Goal: Information Seeking & Learning: Learn about a topic

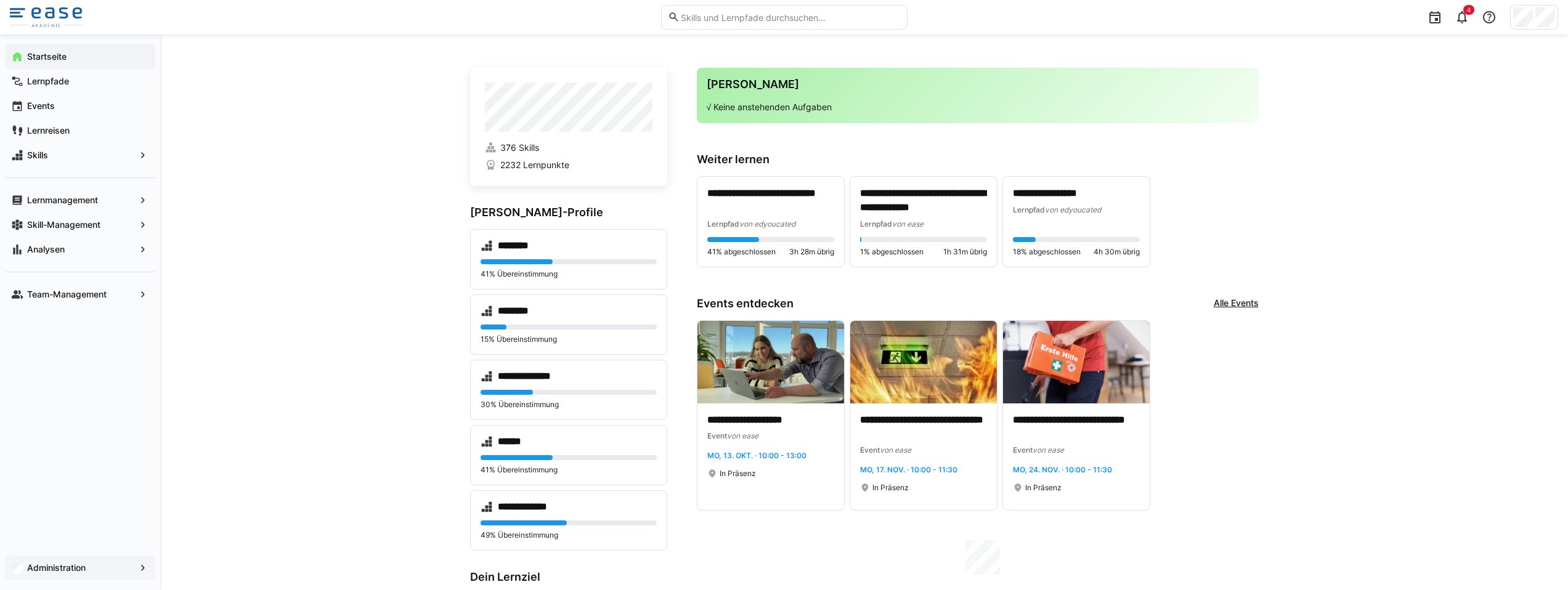
click at [155, 566] on div "Administration" at bounding box center [80, 568] width 160 height 45
click at [149, 567] on eds-icon at bounding box center [143, 568] width 12 height 12
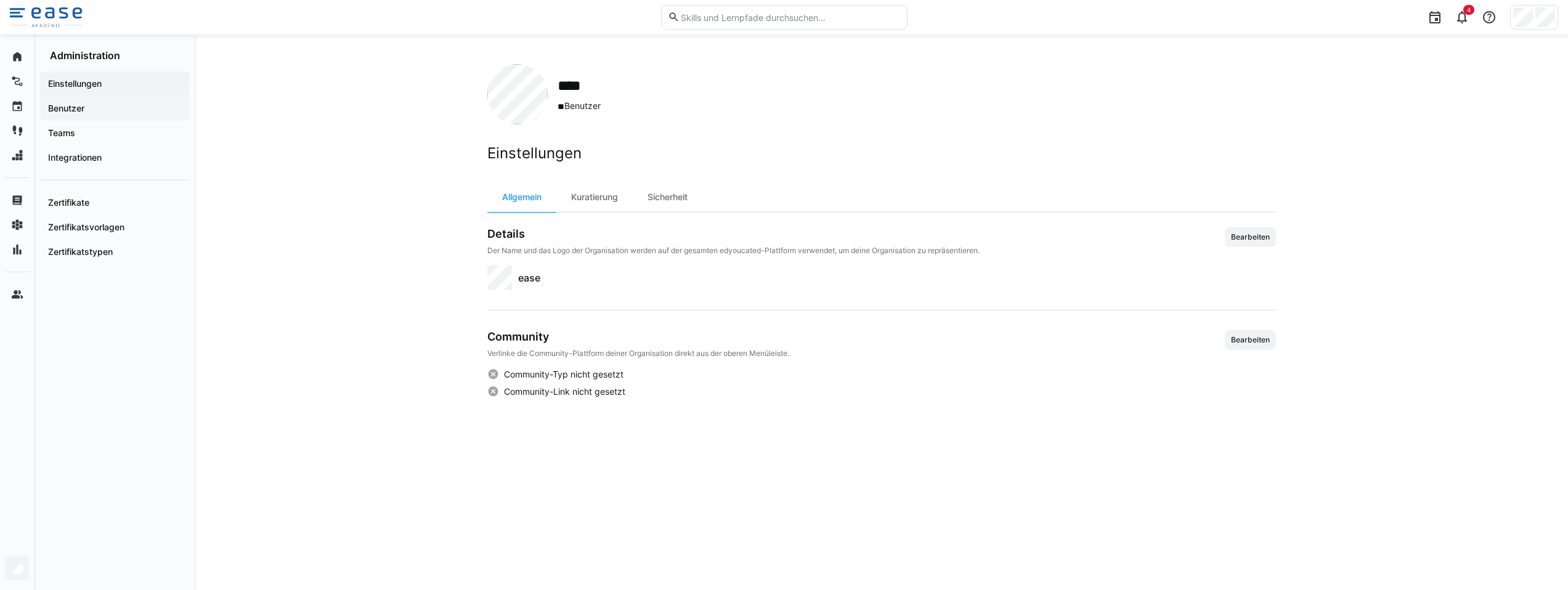
click at [0, 0] on app-navigation-label "Benutzer" at bounding box center [0, 0] width 0 height 0
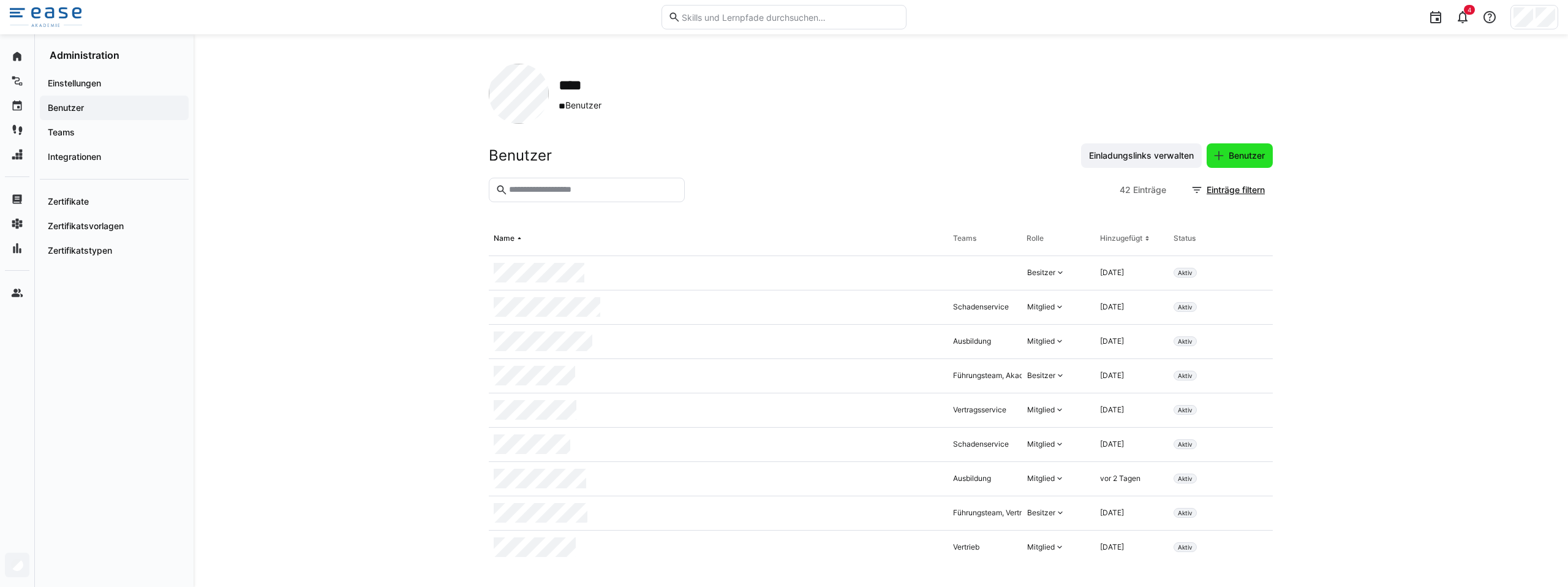
drag, startPoint x: 1253, startPoint y: 152, endPoint x: 1202, endPoint y: 162, distance: 52.0
click at [1253, 152] on span "Benutzer" at bounding box center [1246, 156] width 40 height 12
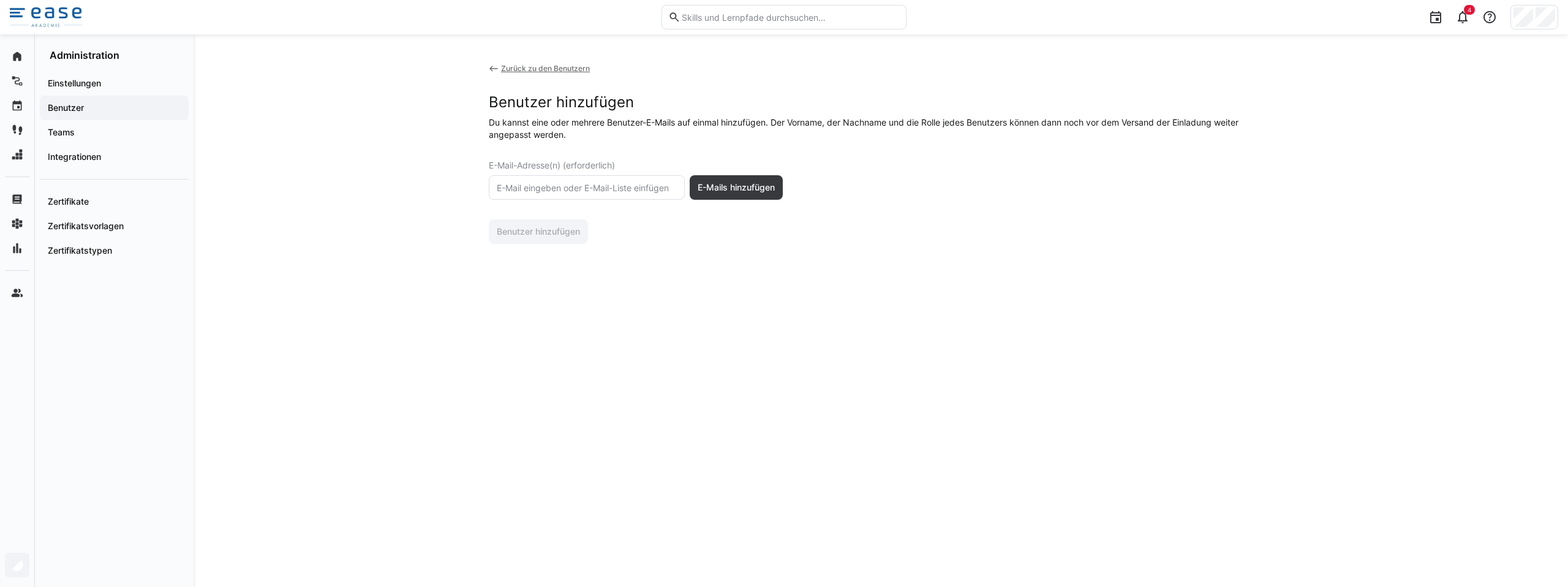
click at [556, 190] on input "text" at bounding box center [587, 187] width 182 height 11
type input "[PERSON_NAME][EMAIL_ADDRESS][DOMAIN_NAME]"
click at [724, 184] on span "E-Mails hinzufügen" at bounding box center [736, 187] width 81 height 12
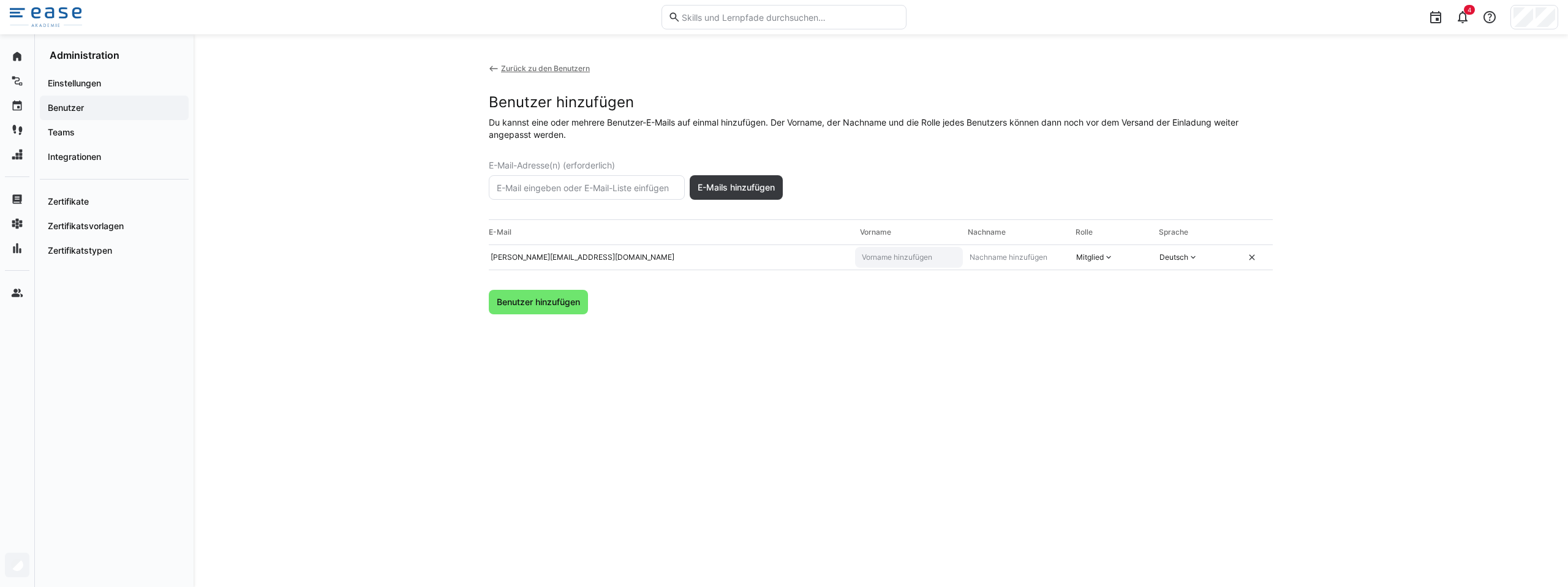
click at [879, 262] on eds-input at bounding box center [909, 258] width 108 height 21
type input "[PERSON_NAME]"
type input "E"
type input "[PERSON_NAME]"
click at [536, 307] on span "Benutzer hinzufügen" at bounding box center [538, 302] width 87 height 12
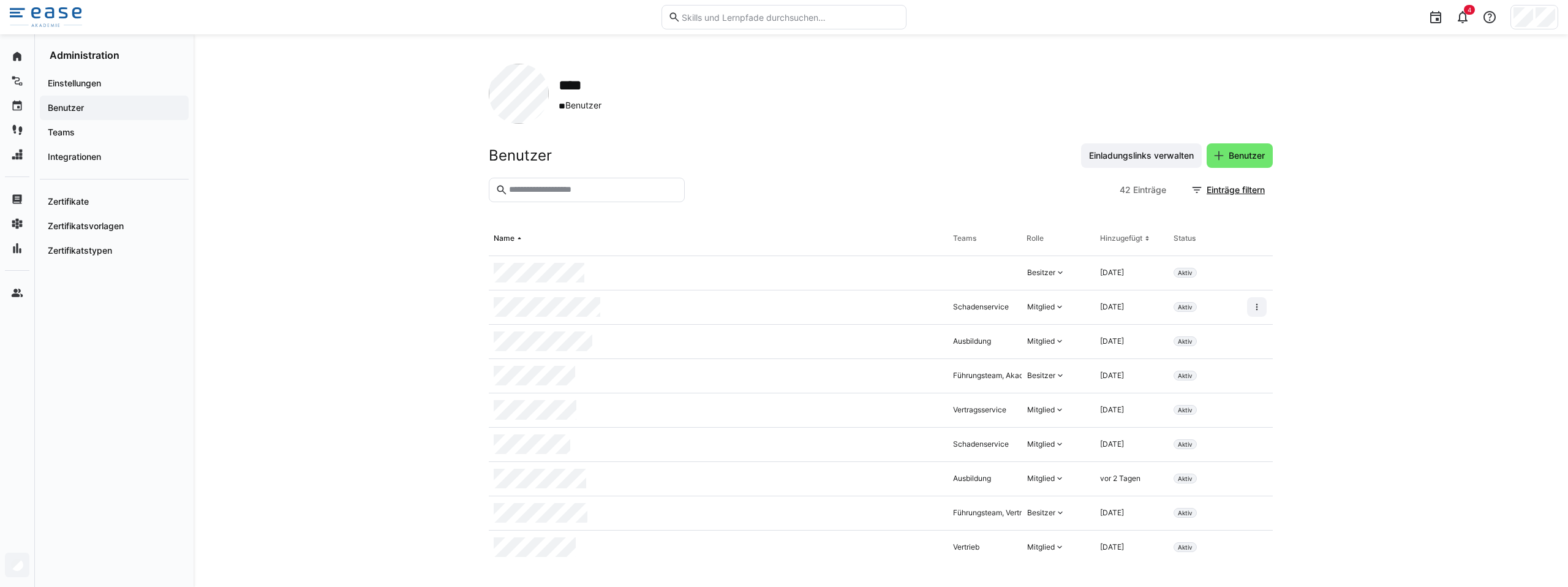
click at [977, 309] on div "Schadenservice" at bounding box center [981, 307] width 55 height 10
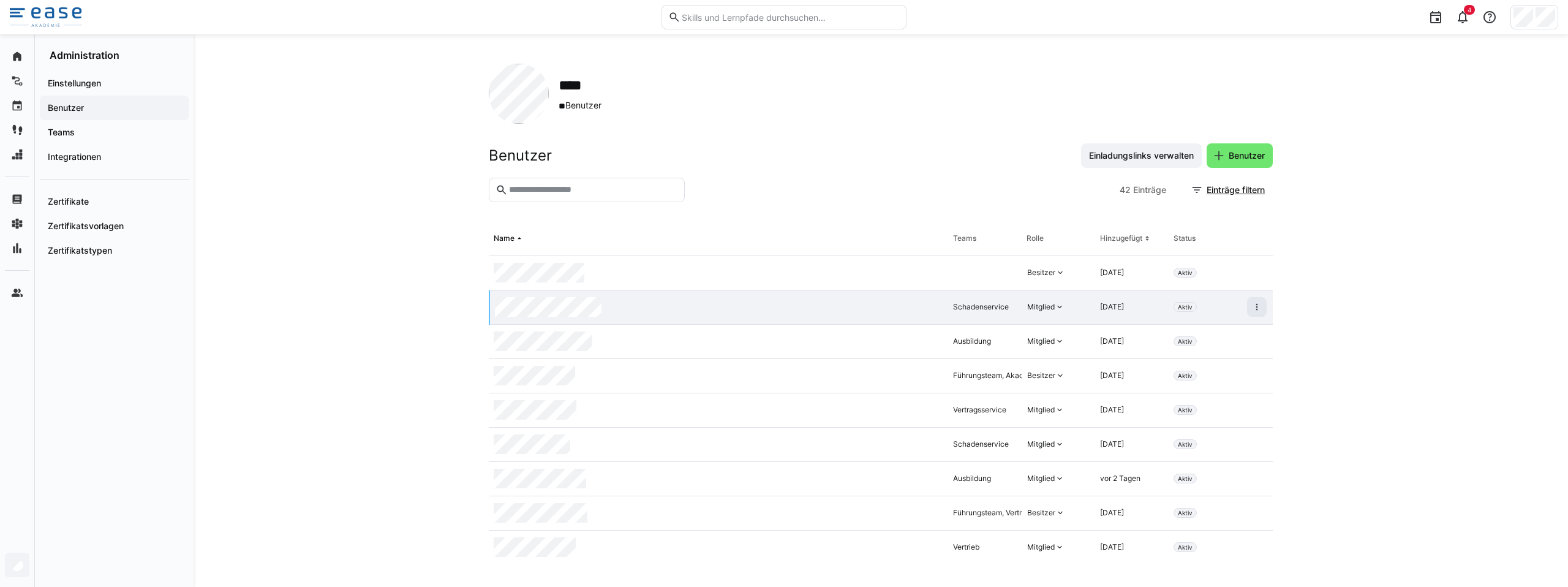
click at [982, 309] on div "Schadenservice" at bounding box center [981, 307] width 55 height 10
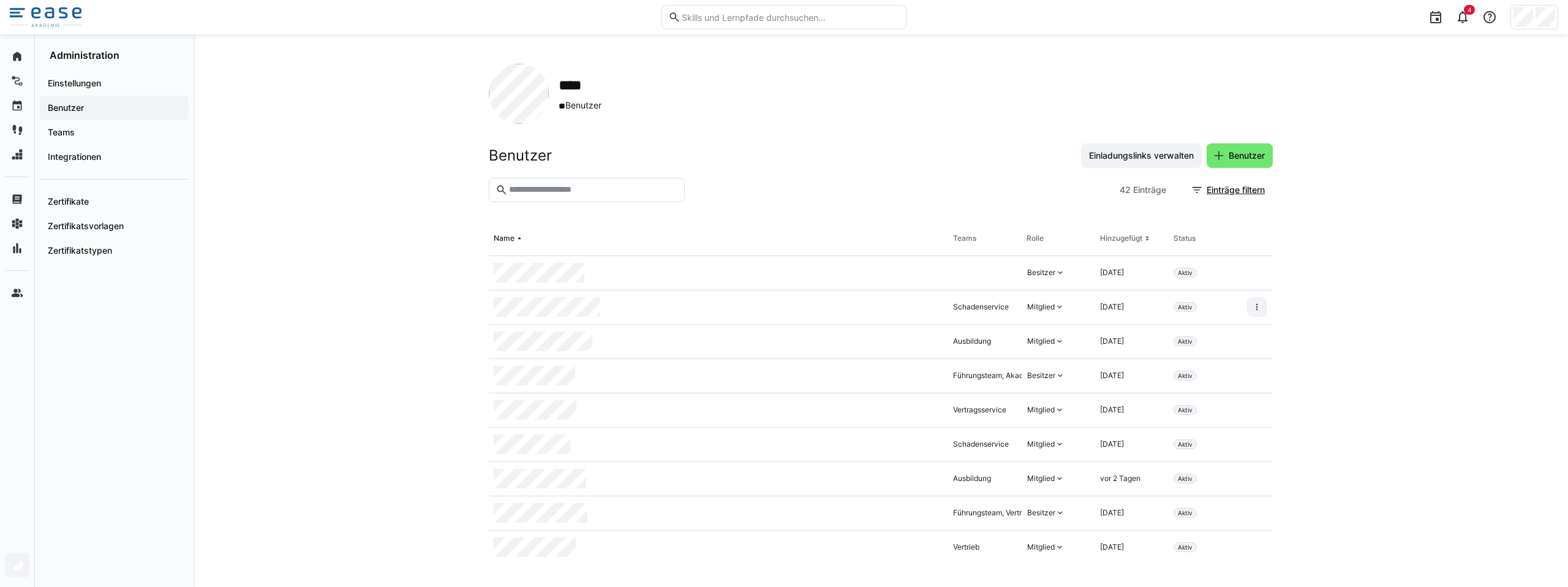
click at [983, 306] on div "Schadenservice" at bounding box center [981, 307] width 55 height 10
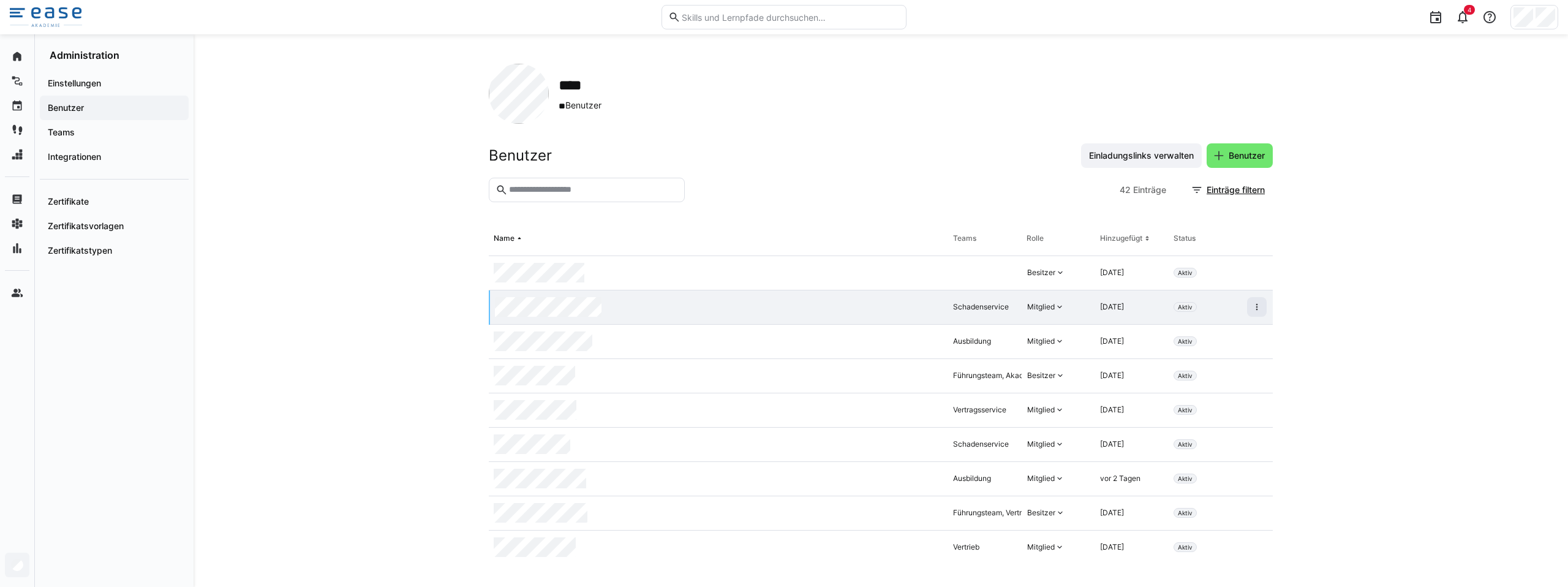
click at [983, 306] on div "Schadenservice" at bounding box center [981, 307] width 55 height 10
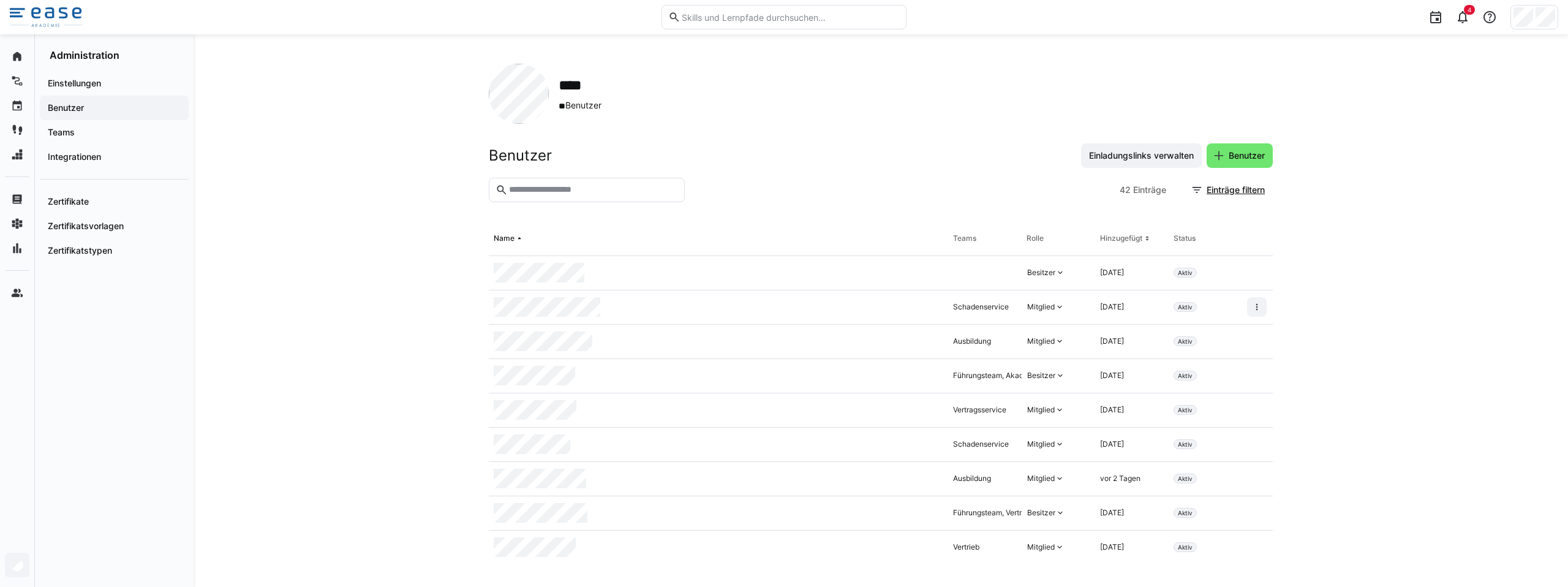
click at [987, 306] on div "Schadenservice" at bounding box center [981, 307] width 55 height 10
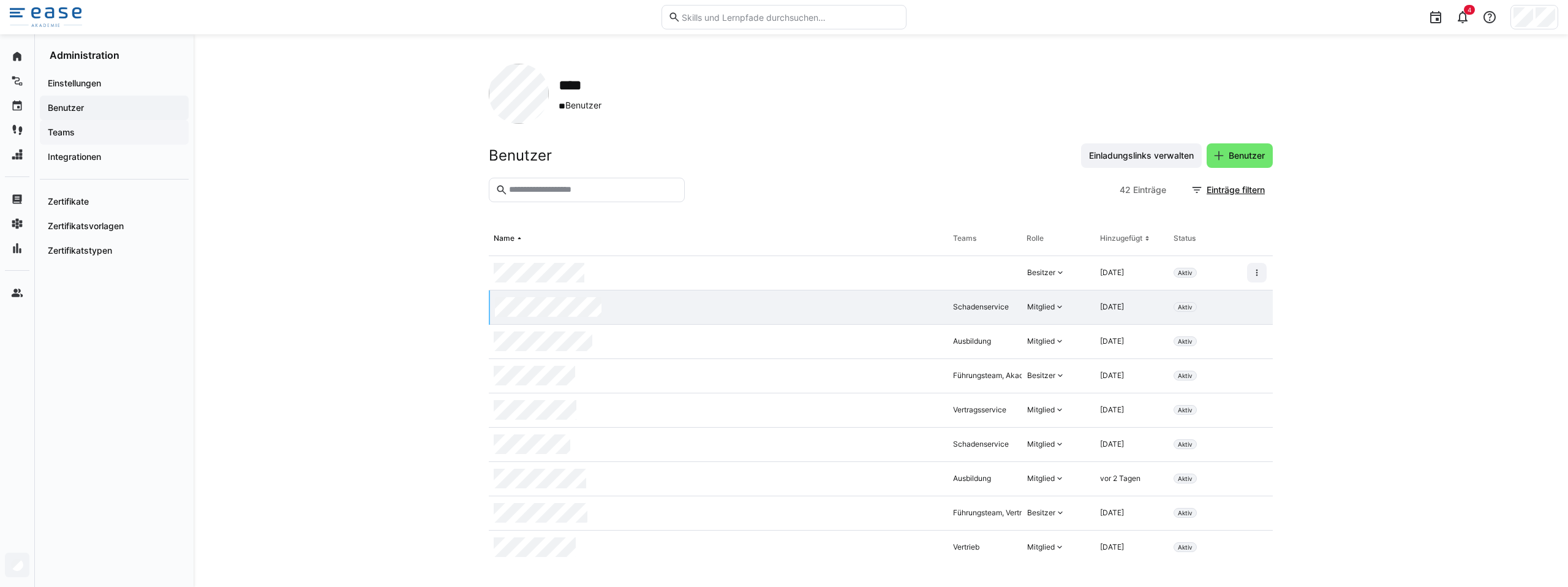
click at [97, 132] on span "Teams" at bounding box center [115, 133] width 137 height 12
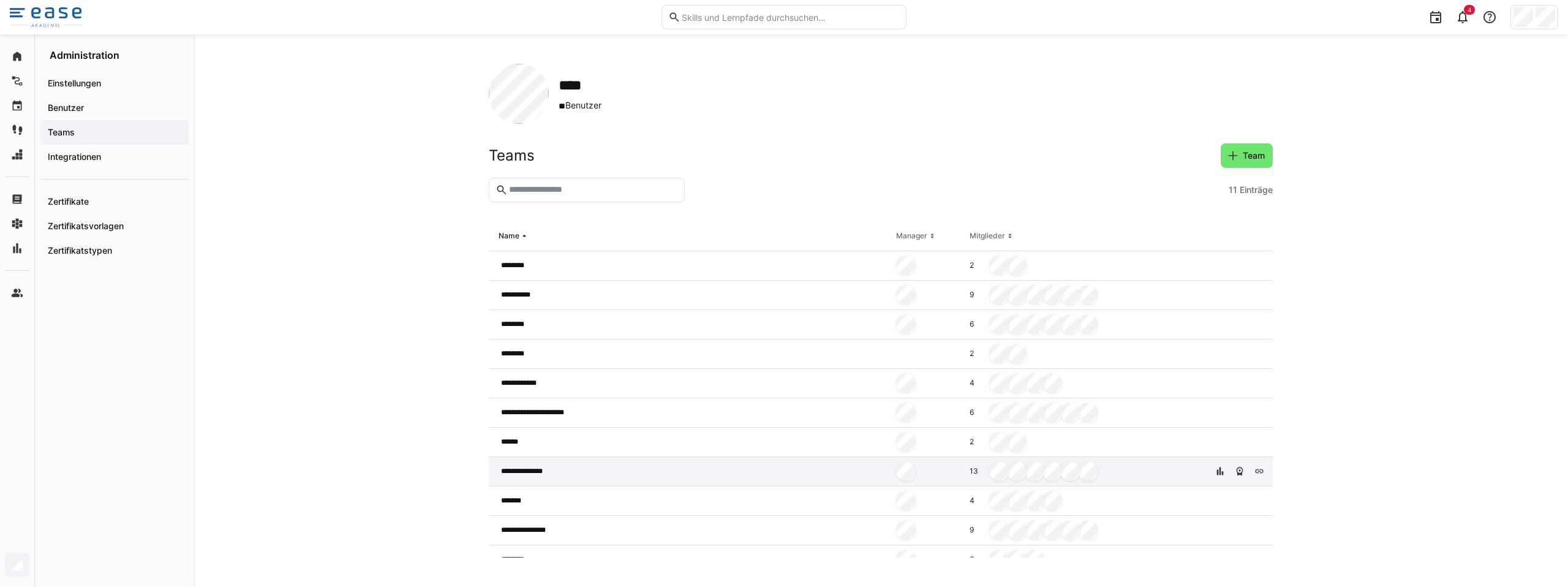
click at [546, 467] on span "**********" at bounding box center [529, 471] width 56 height 10
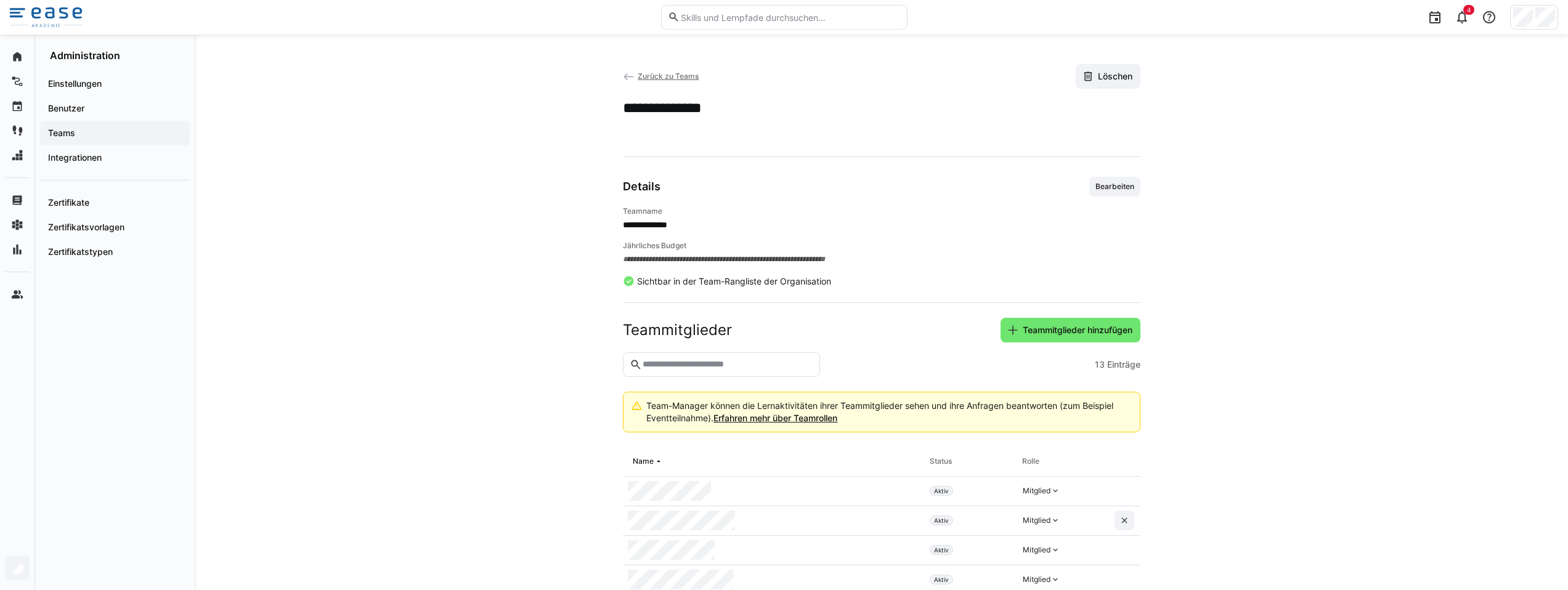
scroll to position [268, 0]
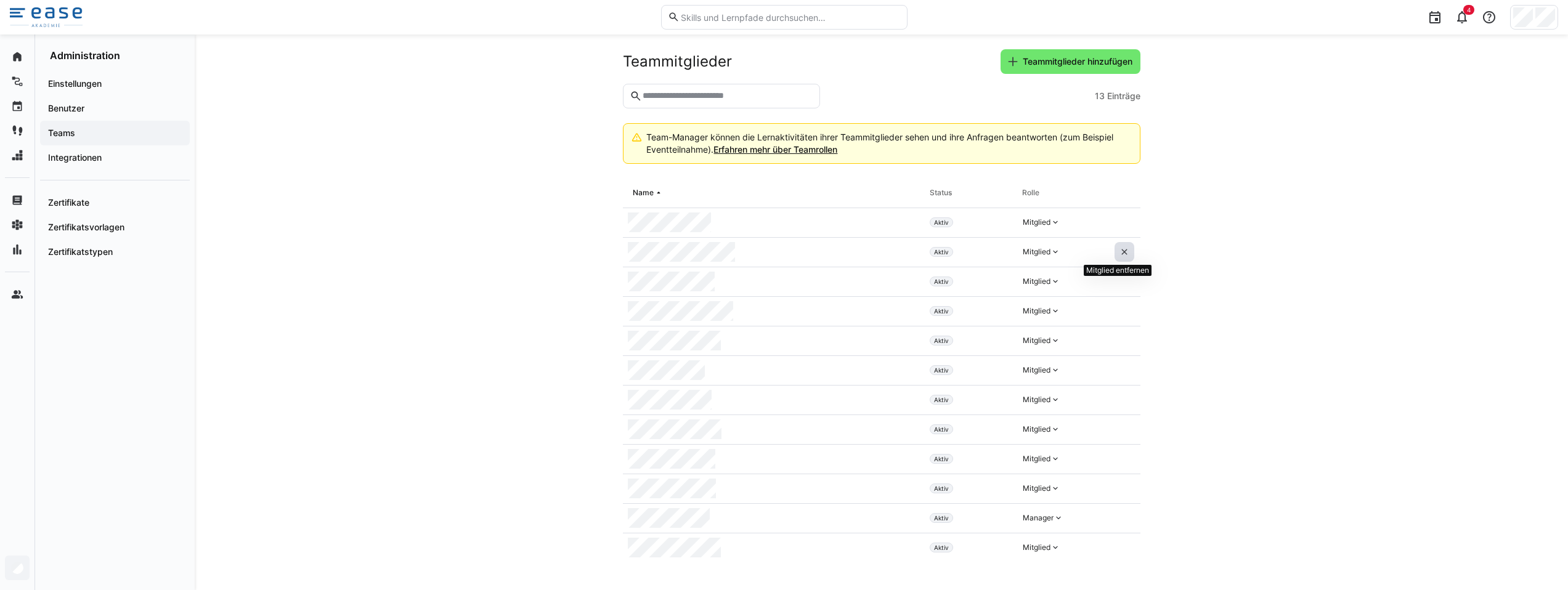
click at [1119, 252] on eds-icon at bounding box center [1124, 252] width 10 height 10
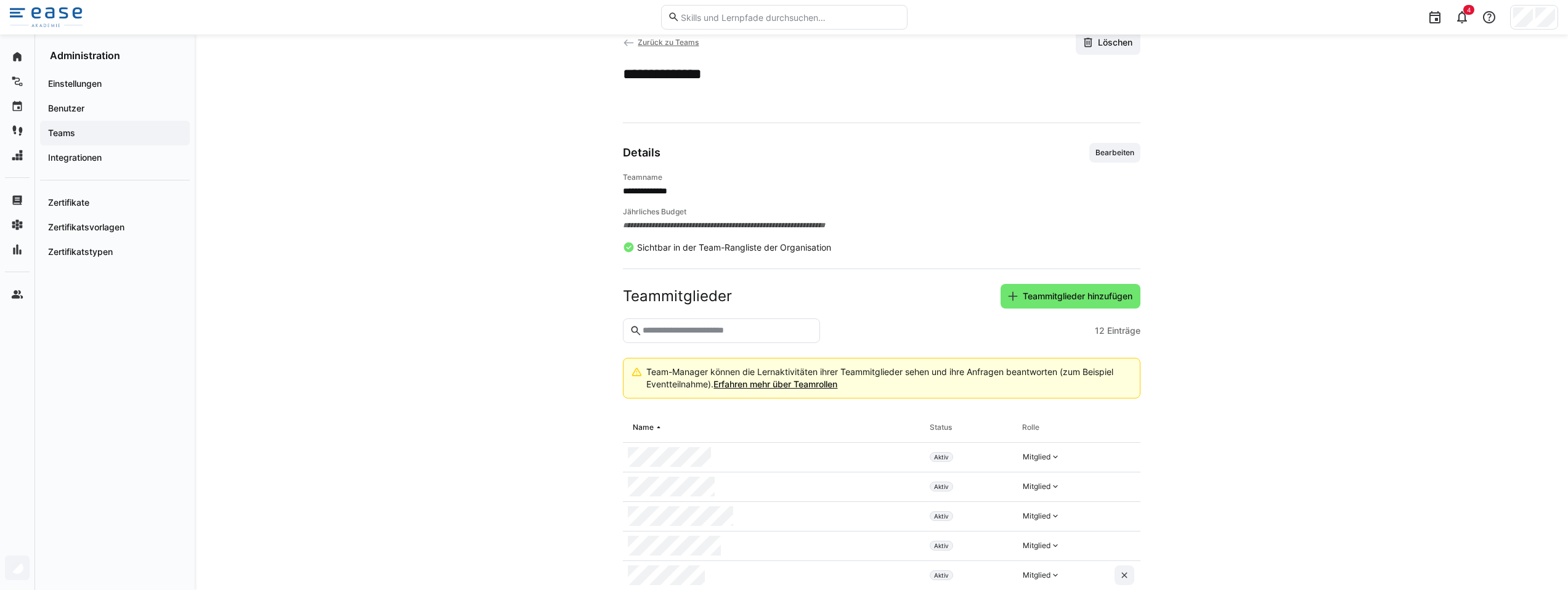
scroll to position [0, 0]
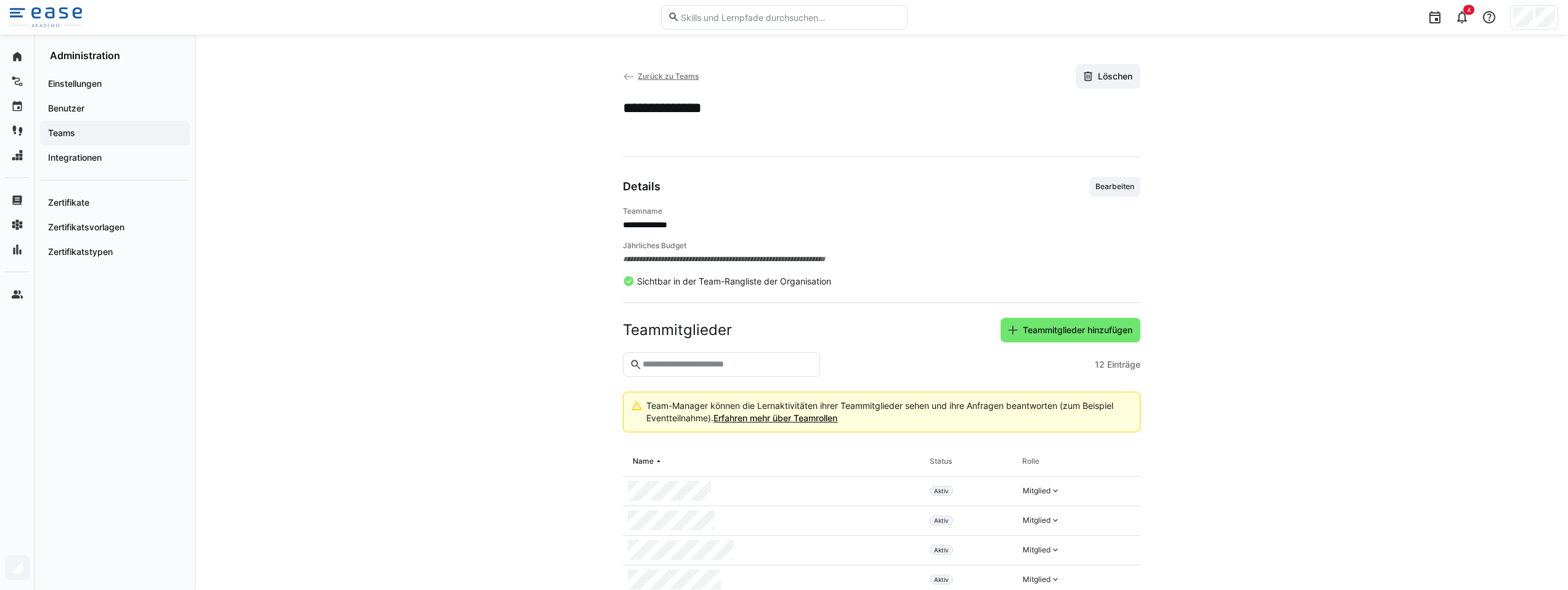
click at [625, 72] on eds-icon at bounding box center [629, 77] width 12 height 12
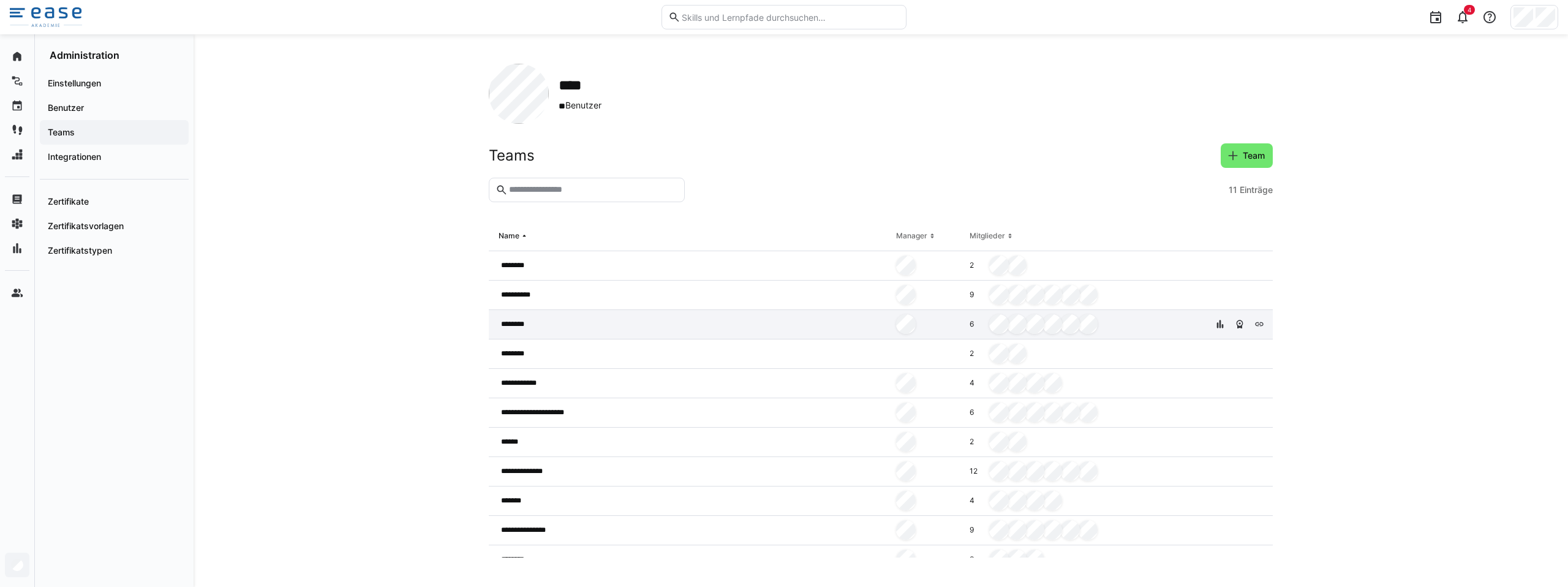
click at [528, 329] on span "********" at bounding box center [517, 324] width 32 height 10
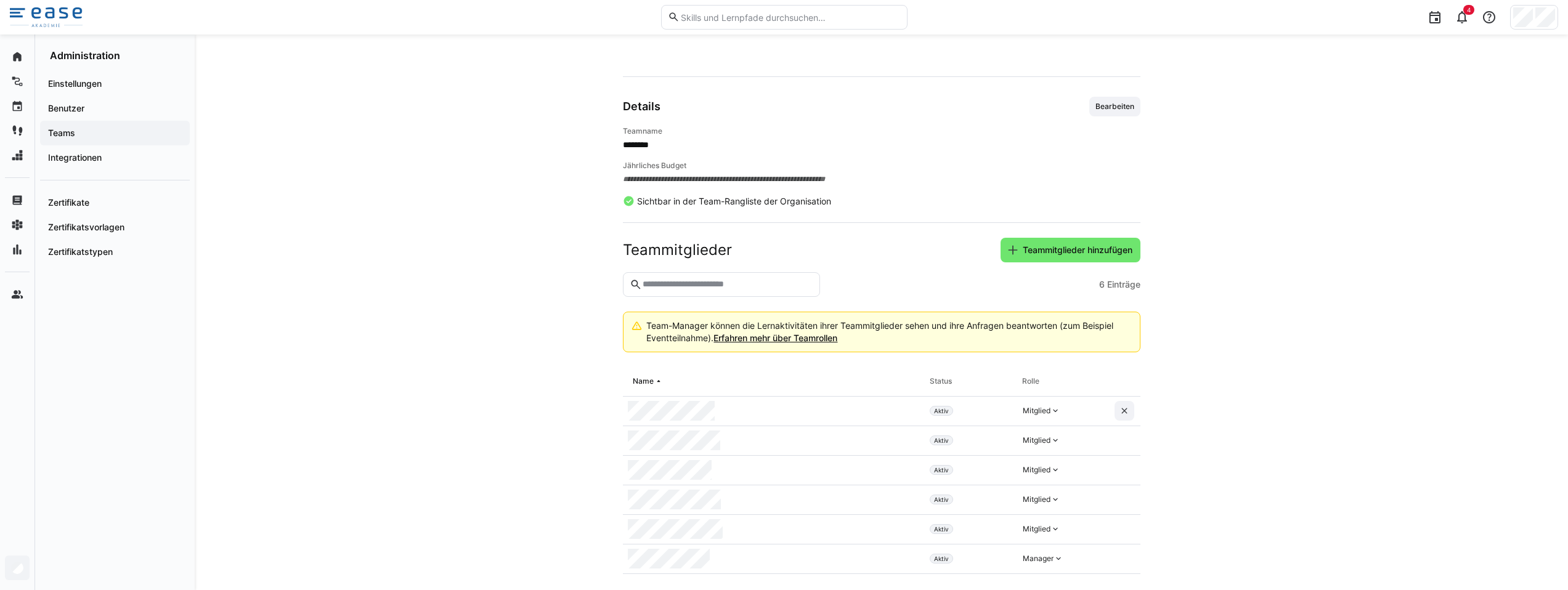
scroll to position [94, 0]
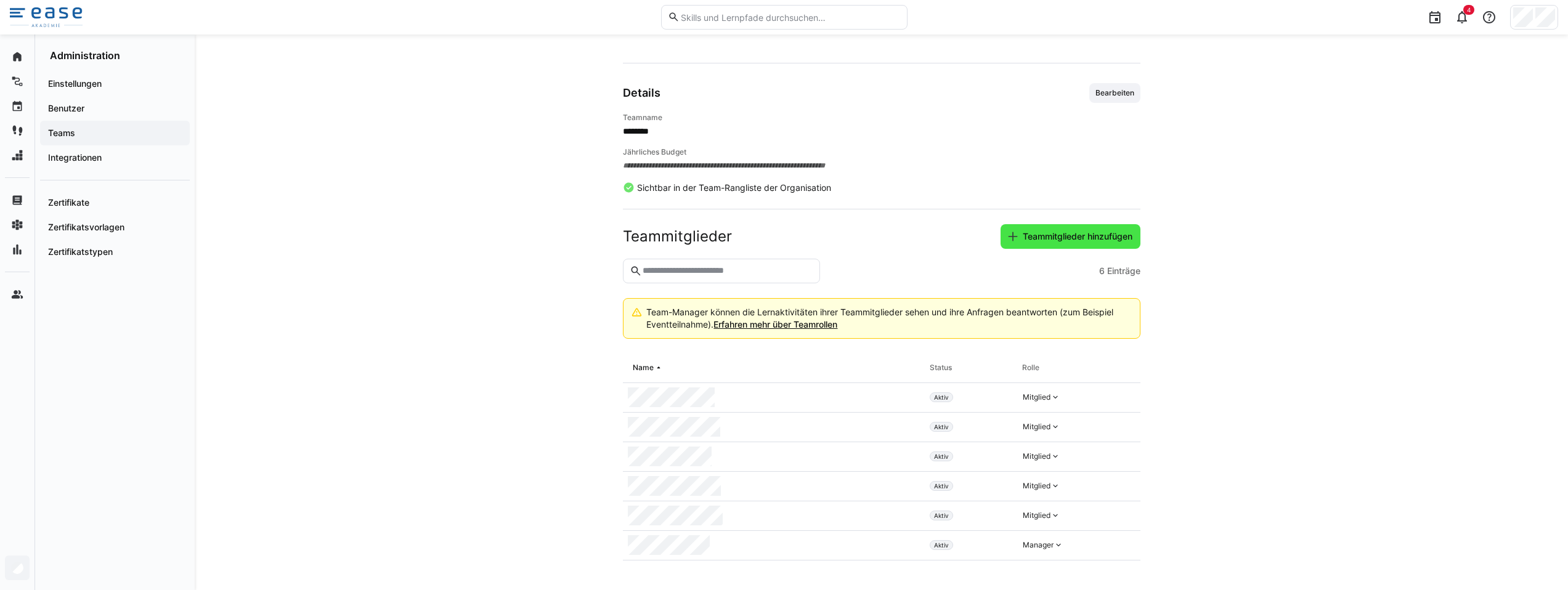
click at [1046, 240] on span "Teammitglieder hinzufügen" at bounding box center [1077, 237] width 113 height 12
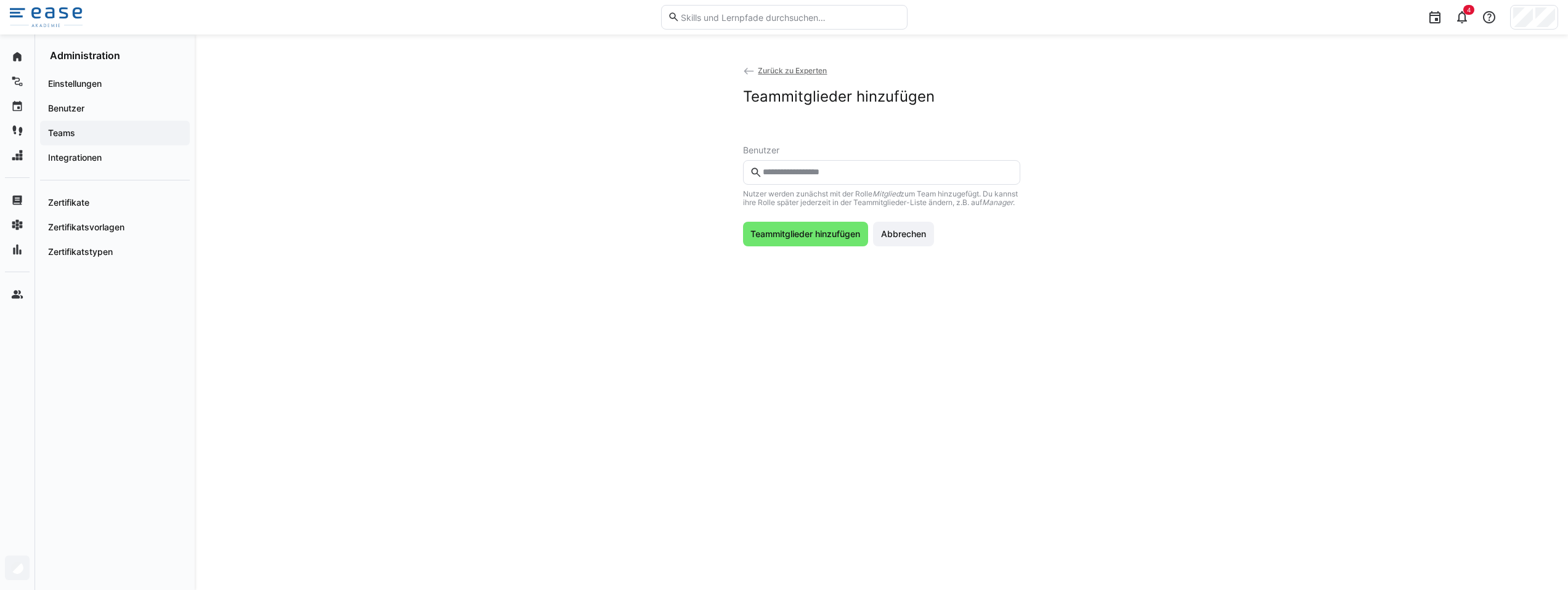
click at [811, 174] on input "text" at bounding box center [888, 172] width 252 height 11
type input "****"
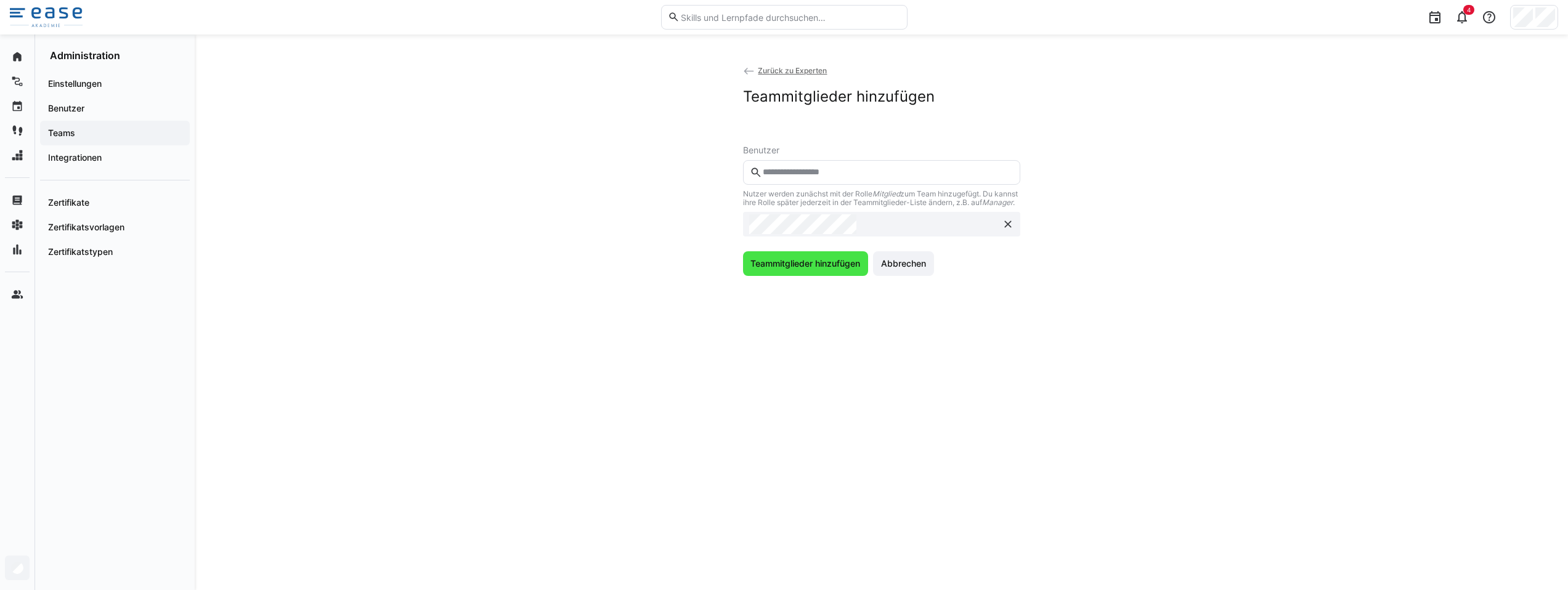
click at [793, 270] on span "Teammitglieder hinzufügen" at bounding box center [805, 263] width 113 height 12
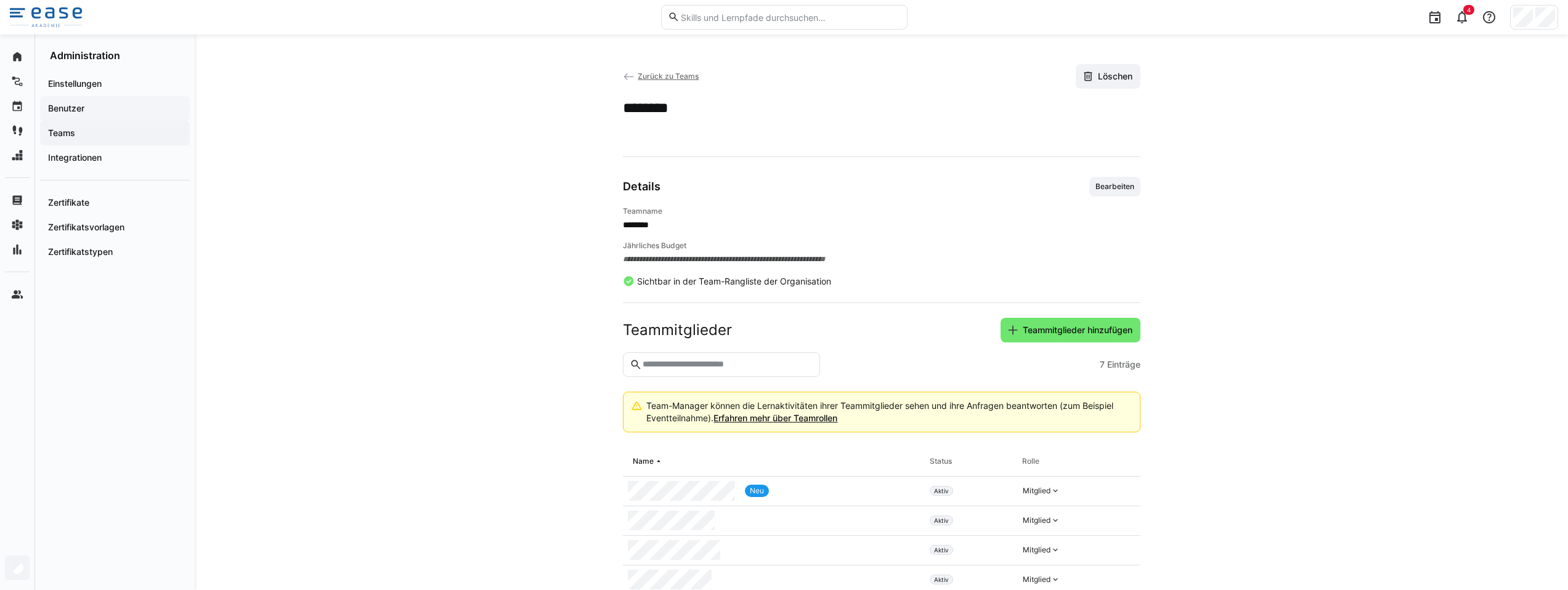
click at [0, 0] on app-navigation-label "Benutzer" at bounding box center [0, 0] width 0 height 0
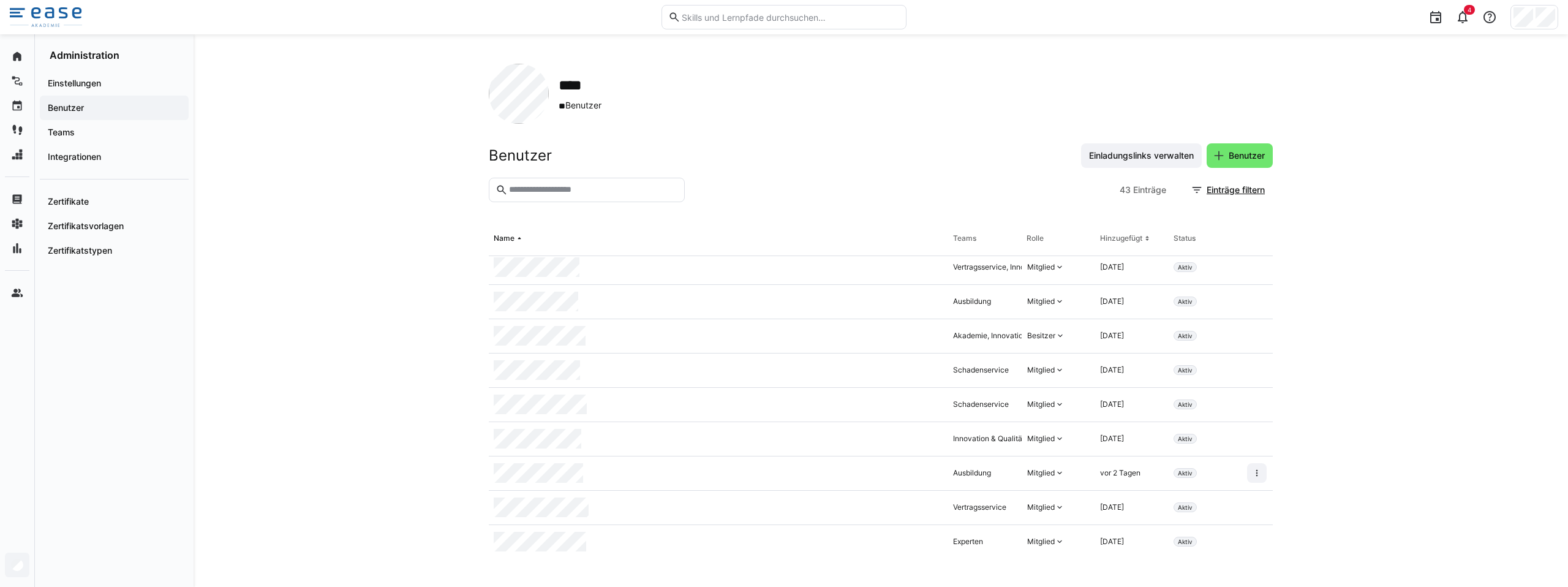
scroll to position [444, 0]
click at [978, 411] on div "Innovation & Qualität, Schadenservice" at bounding box center [1018, 413] width 131 height 10
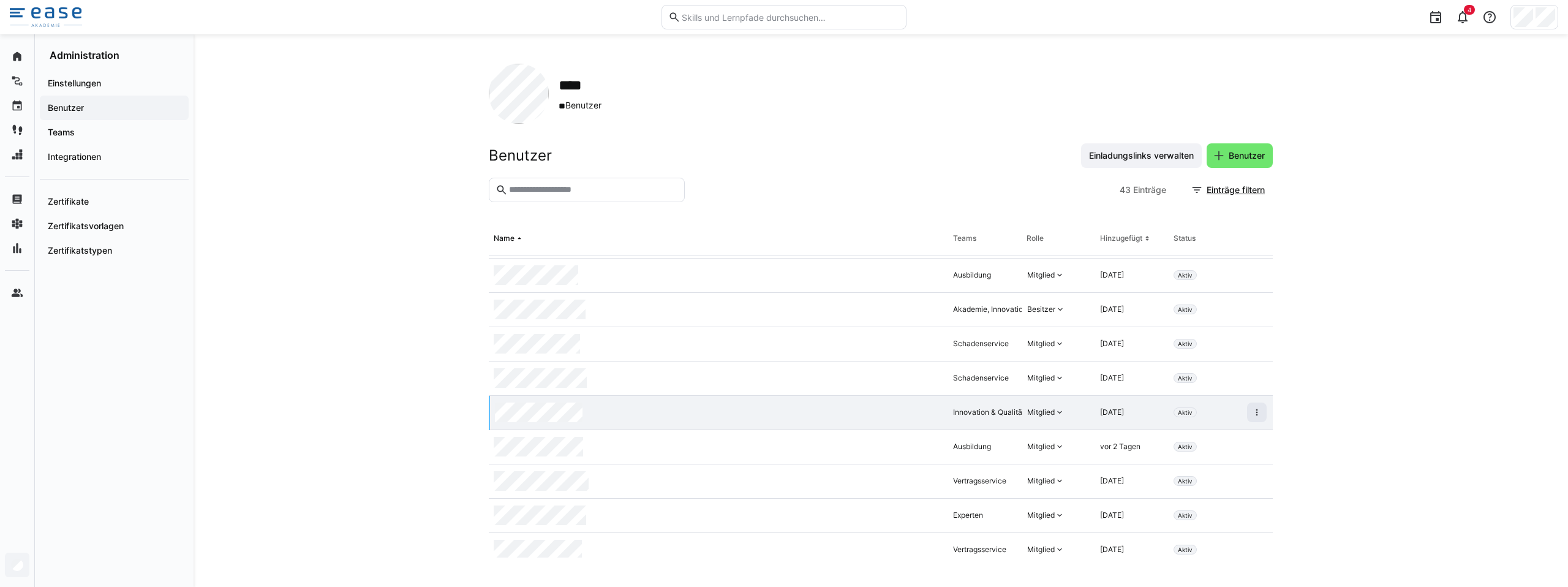
click at [978, 411] on div "Innovation & Qualität, Schadenservice" at bounding box center [1018, 413] width 131 height 10
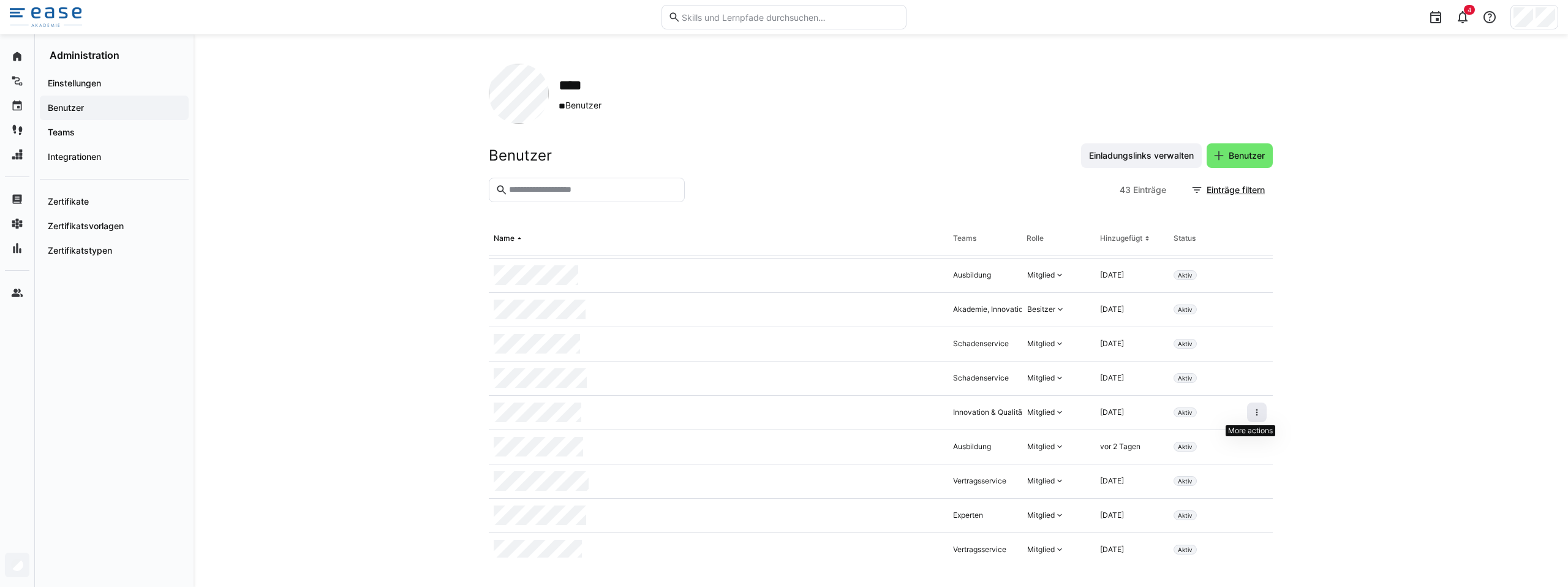
click at [1247, 411] on span at bounding box center [1257, 413] width 20 height 20
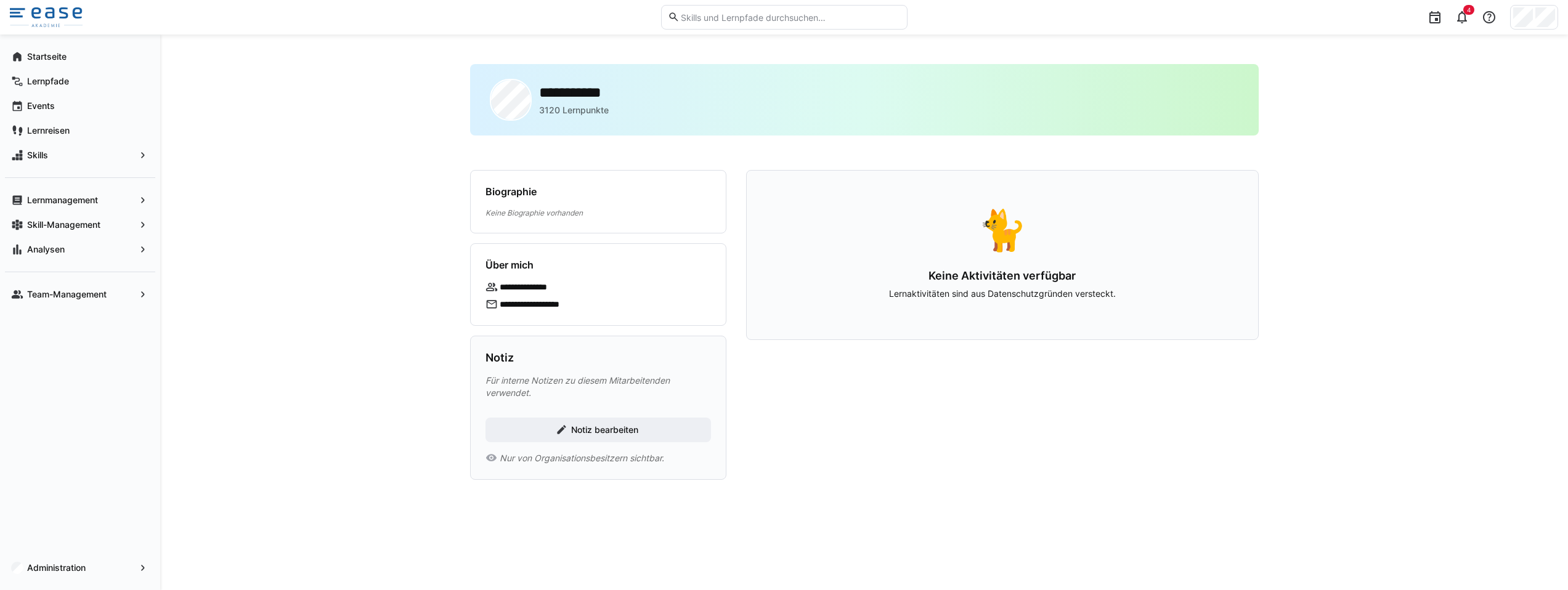
click at [541, 307] on p "**********" at bounding box center [544, 304] width 90 height 12
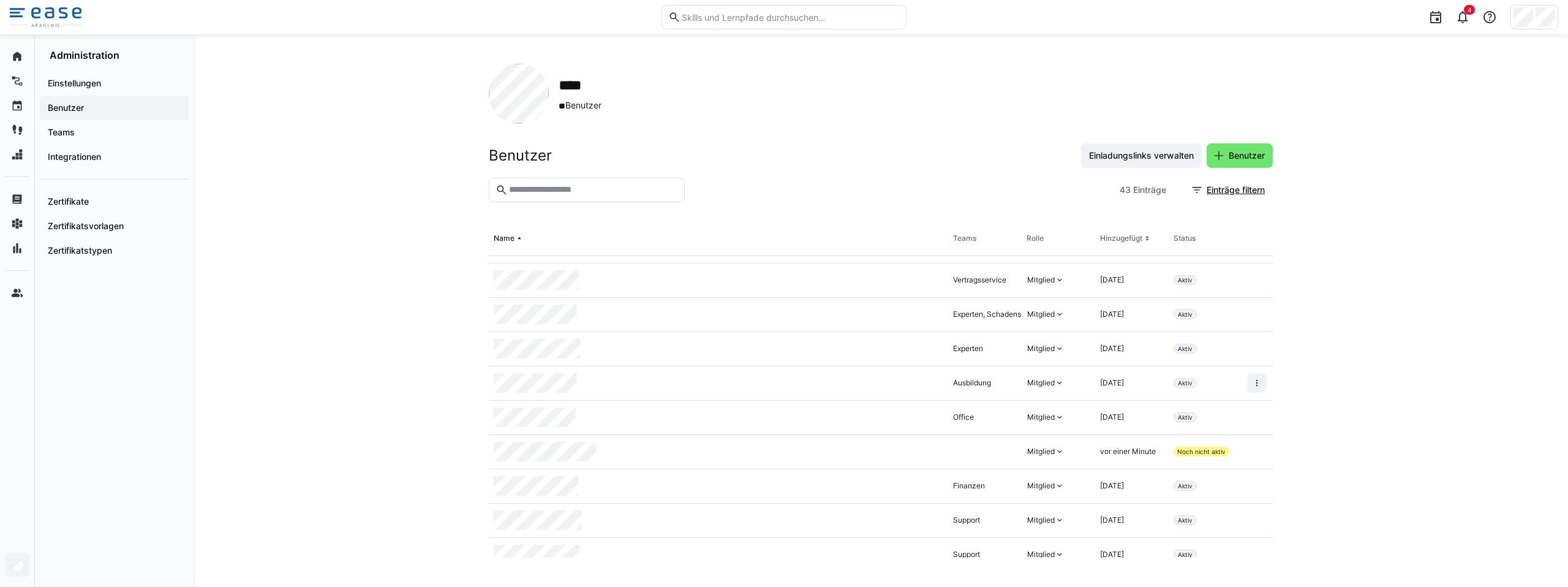
scroll to position [988, 0]
click at [966, 425] on div at bounding box center [985, 418] width 73 height 35
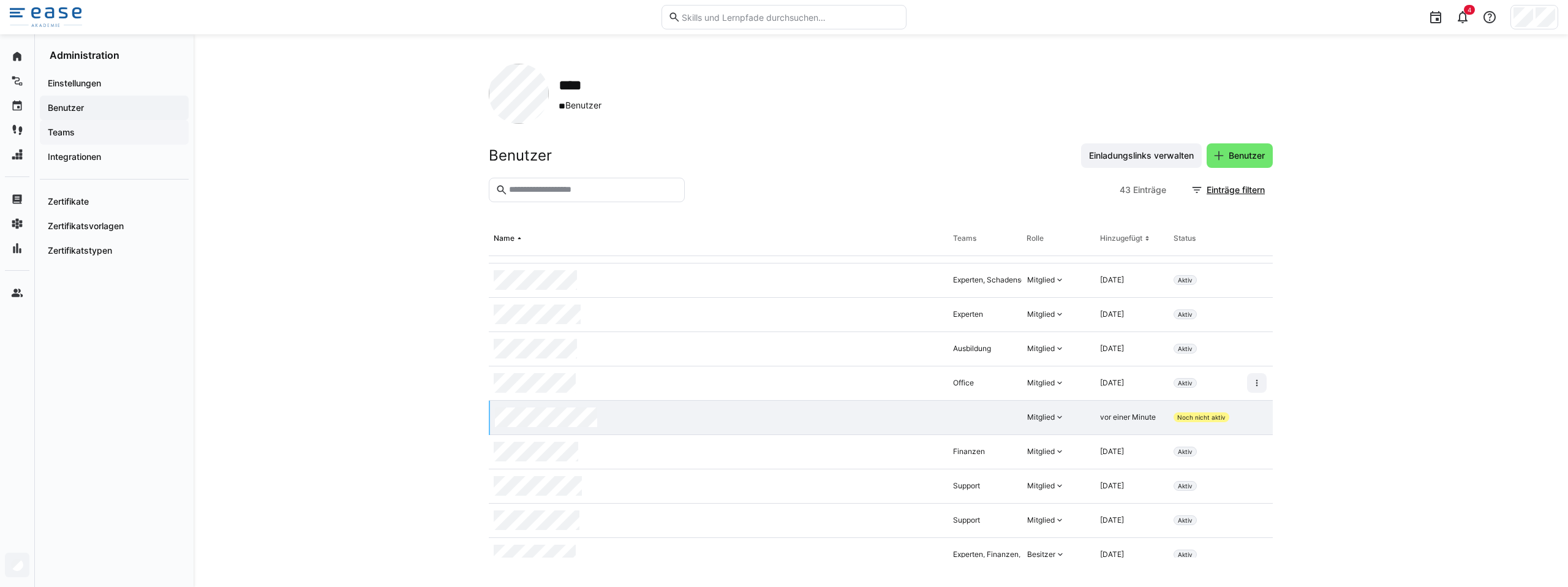
click at [76, 131] on span "Teams" at bounding box center [115, 133] width 137 height 12
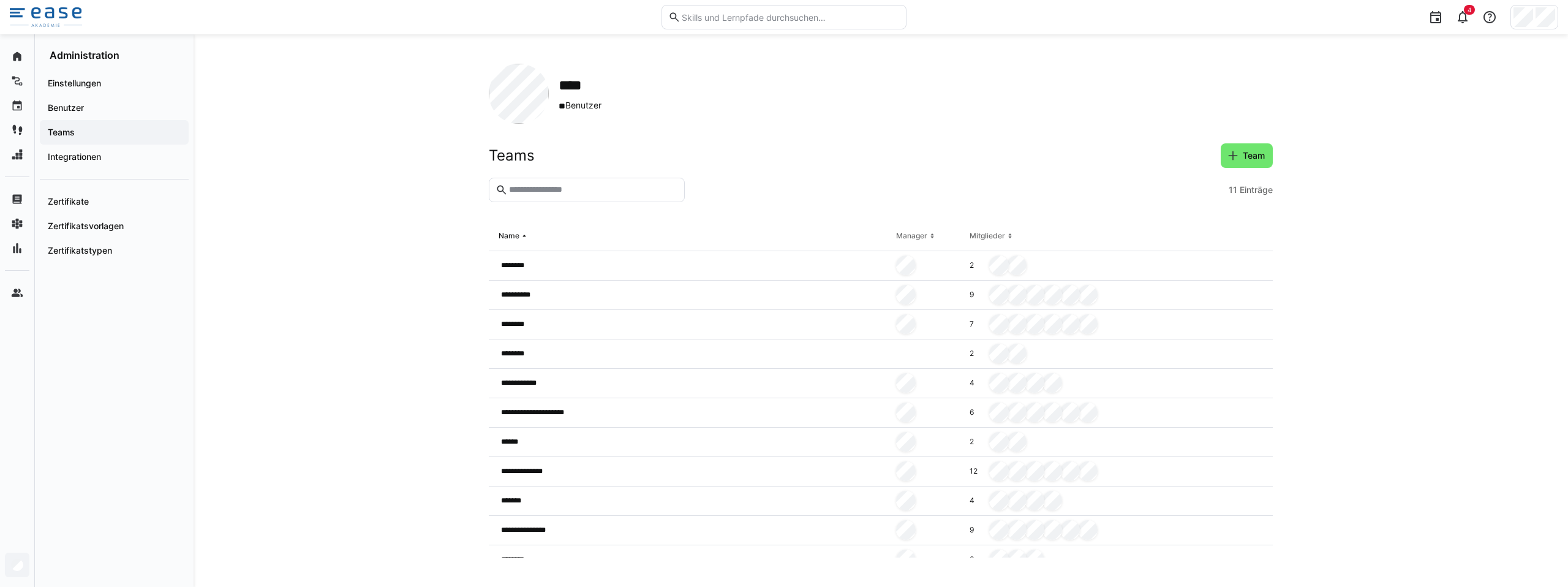
click at [568, 200] on eds-input at bounding box center [587, 190] width 196 height 25
click at [563, 476] on div "**********" at bounding box center [689, 472] width 402 height 30
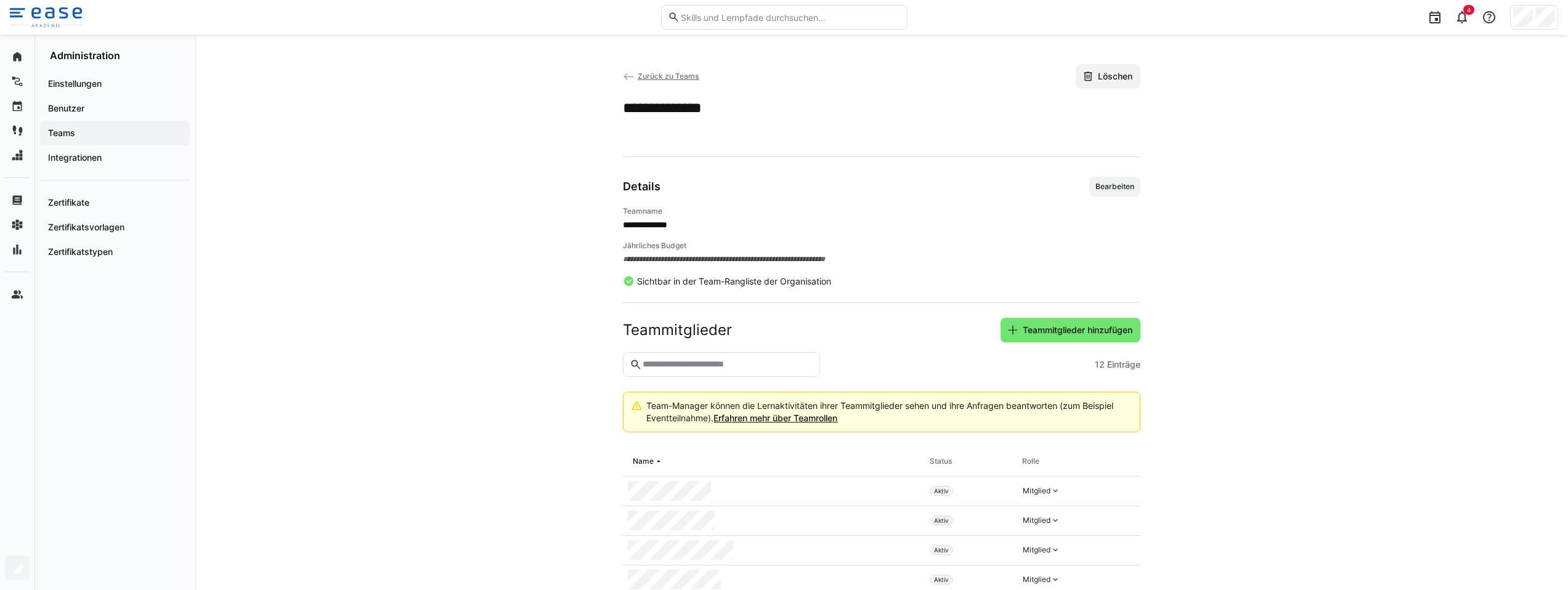
drag, startPoint x: 1087, startPoint y: 334, endPoint x: 983, endPoint y: 330, distance: 104.1
click at [1087, 334] on span "Teammitglieder hinzufügen" at bounding box center [1077, 330] width 113 height 12
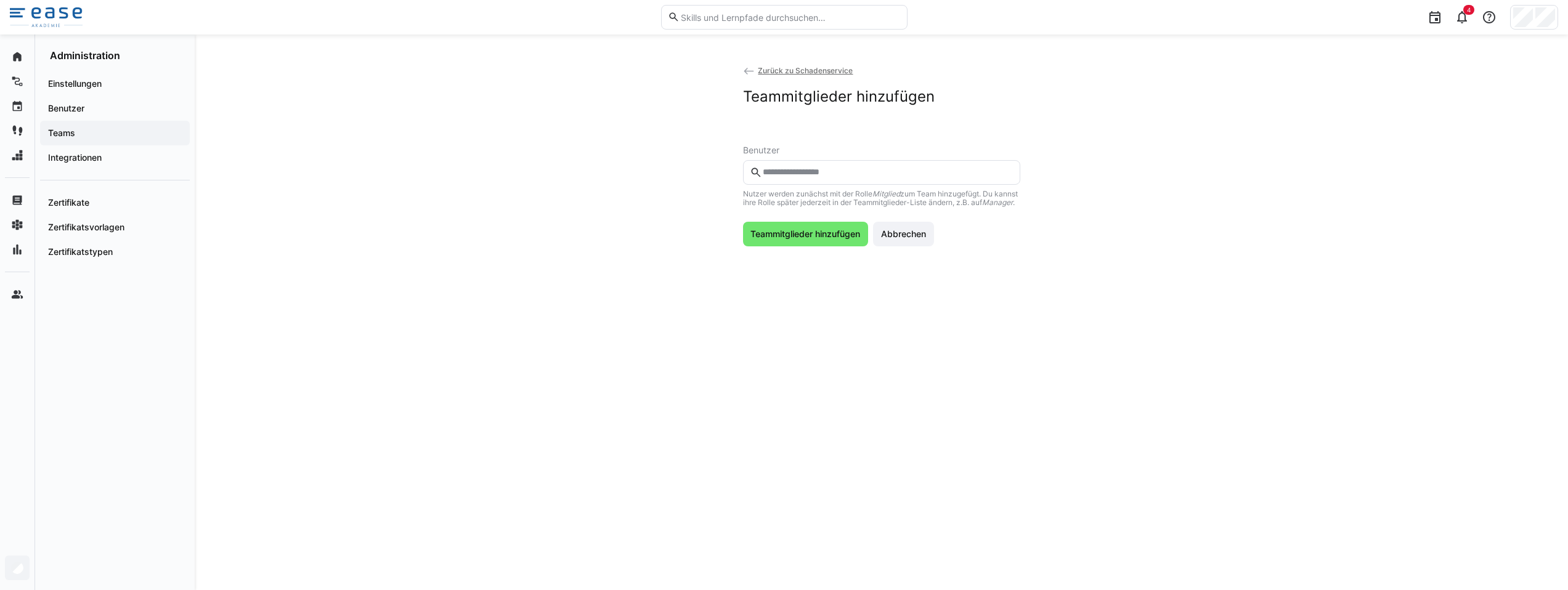
click at [807, 176] on eds-input at bounding box center [881, 172] width 277 height 25
type input "******"
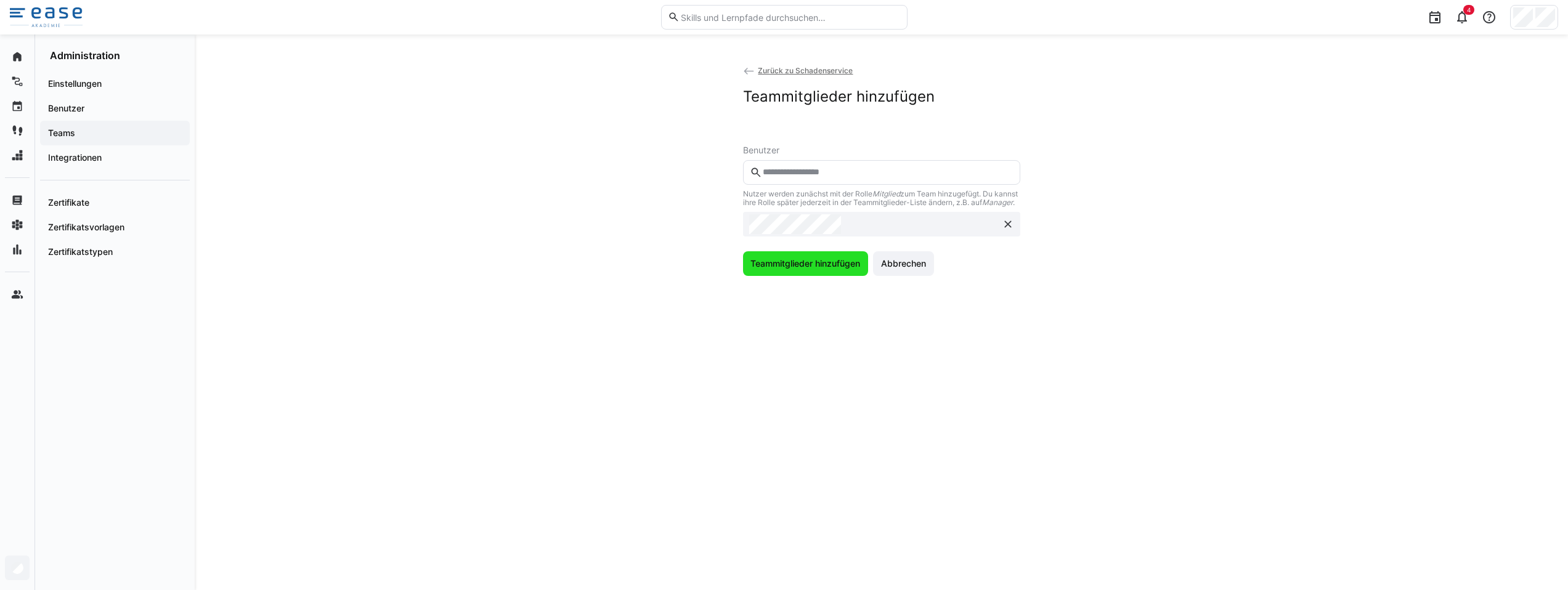
click at [797, 270] on span "Teammitglieder hinzufügen" at bounding box center [805, 263] width 113 height 12
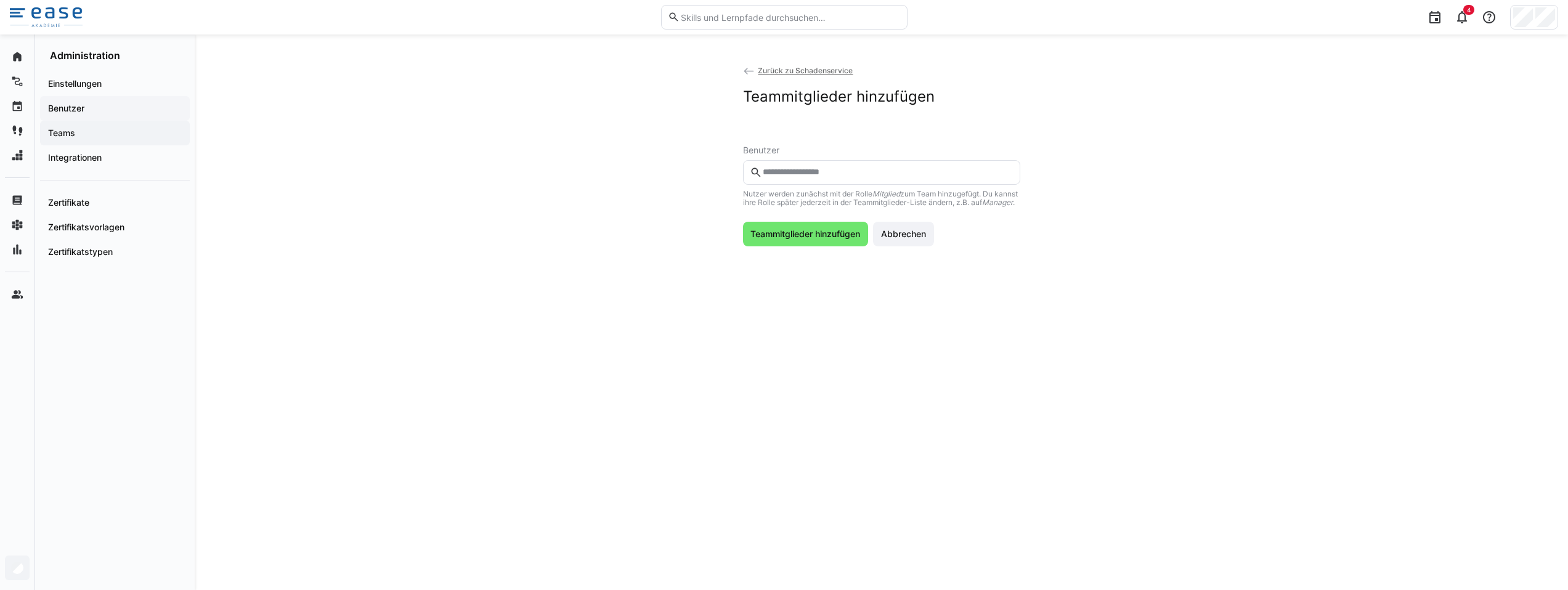
click at [100, 112] on span "Benutzer" at bounding box center [115, 108] width 138 height 12
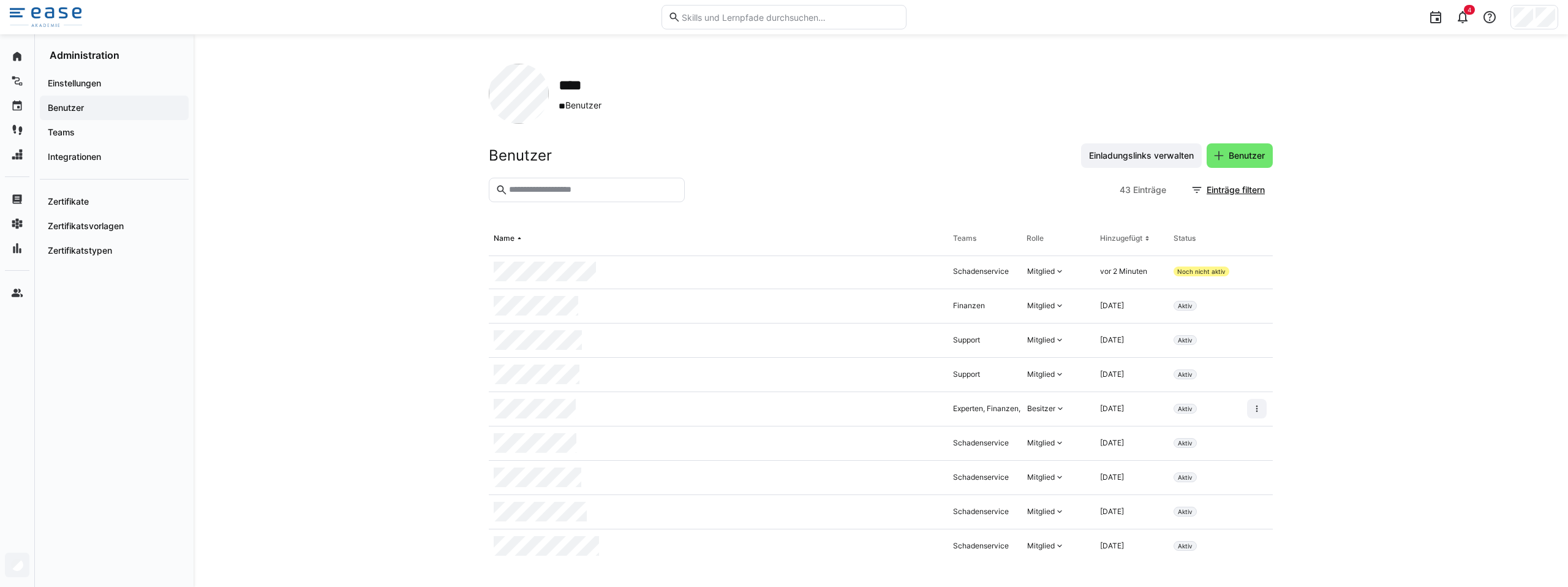
scroll to position [1009, 0]
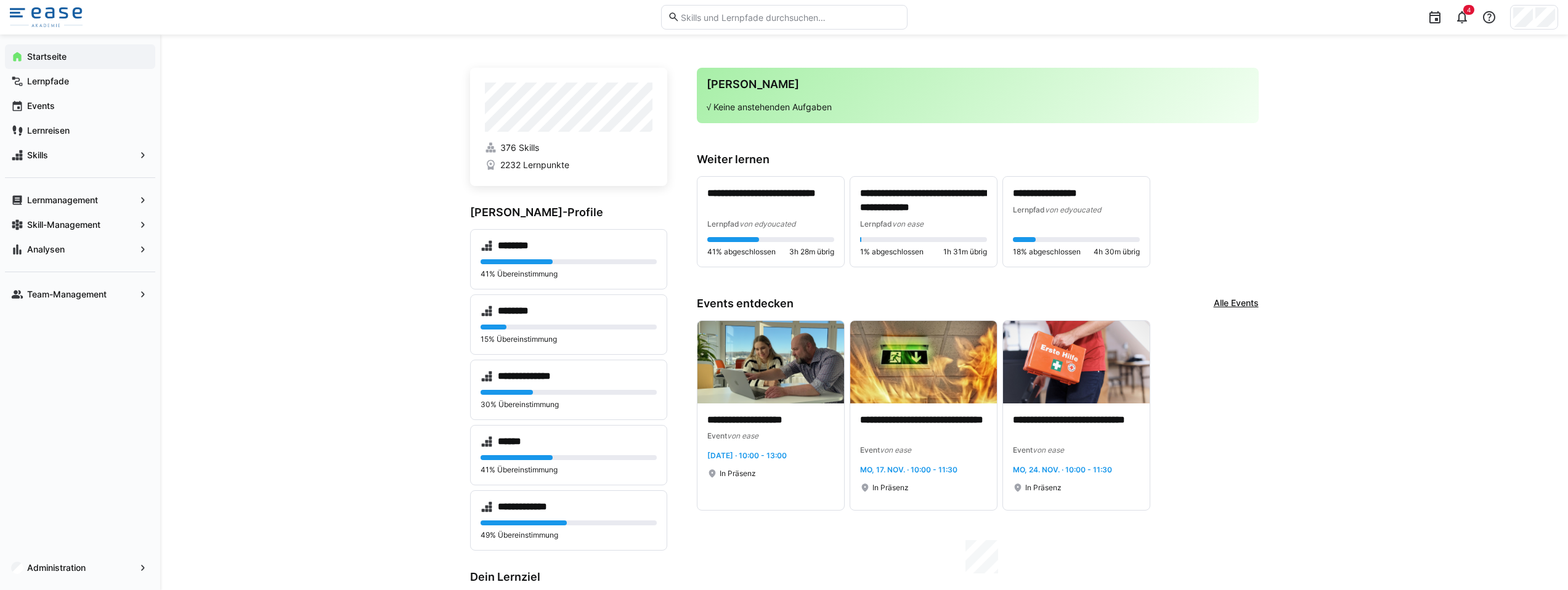
click at [716, 24] on eds-input at bounding box center [785, 17] width 247 height 25
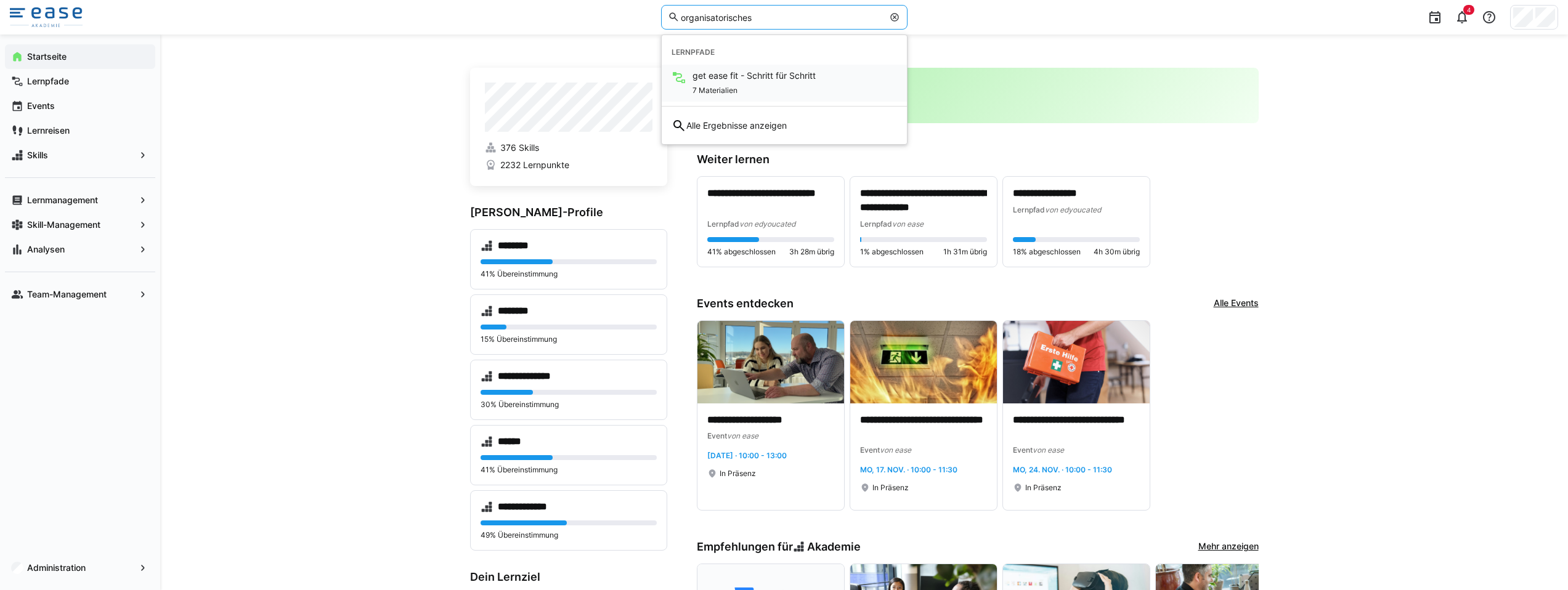
type input "organisatorisches"
click at [754, 80] on span "get ease fit - Schritt für Schritt" at bounding box center [754, 76] width 123 height 12
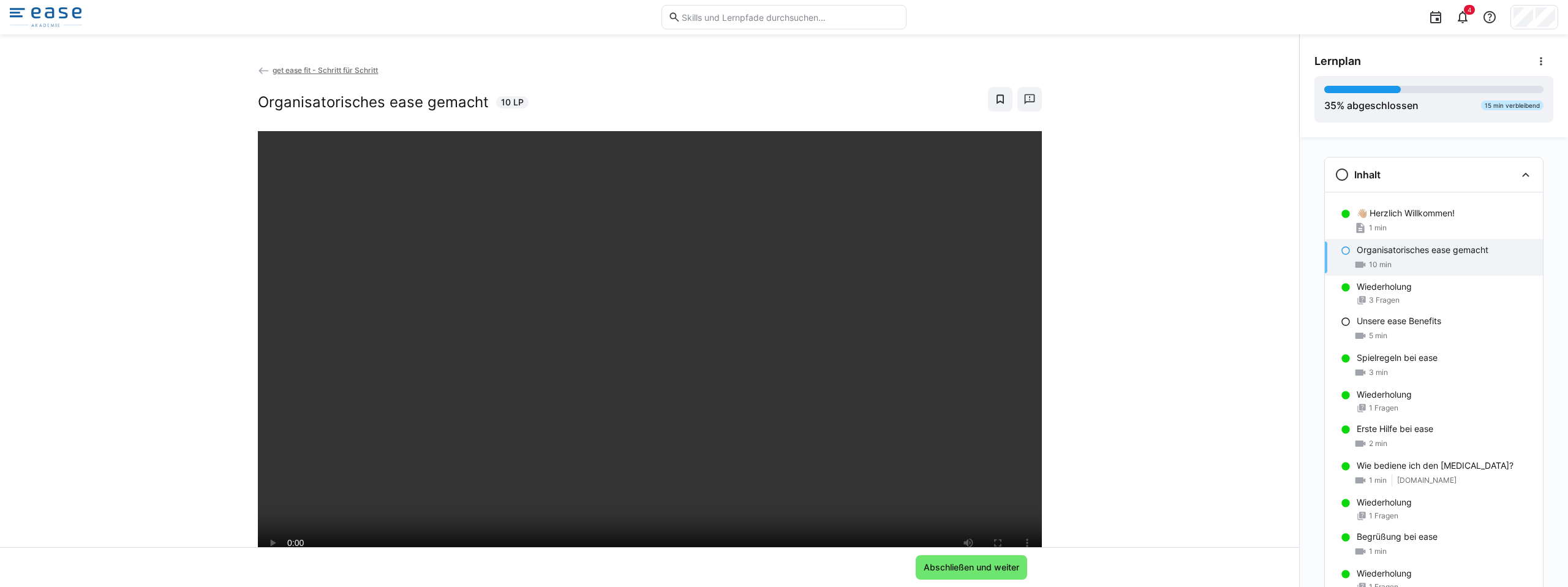
click at [258, 72] on eds-icon at bounding box center [264, 71] width 12 height 12
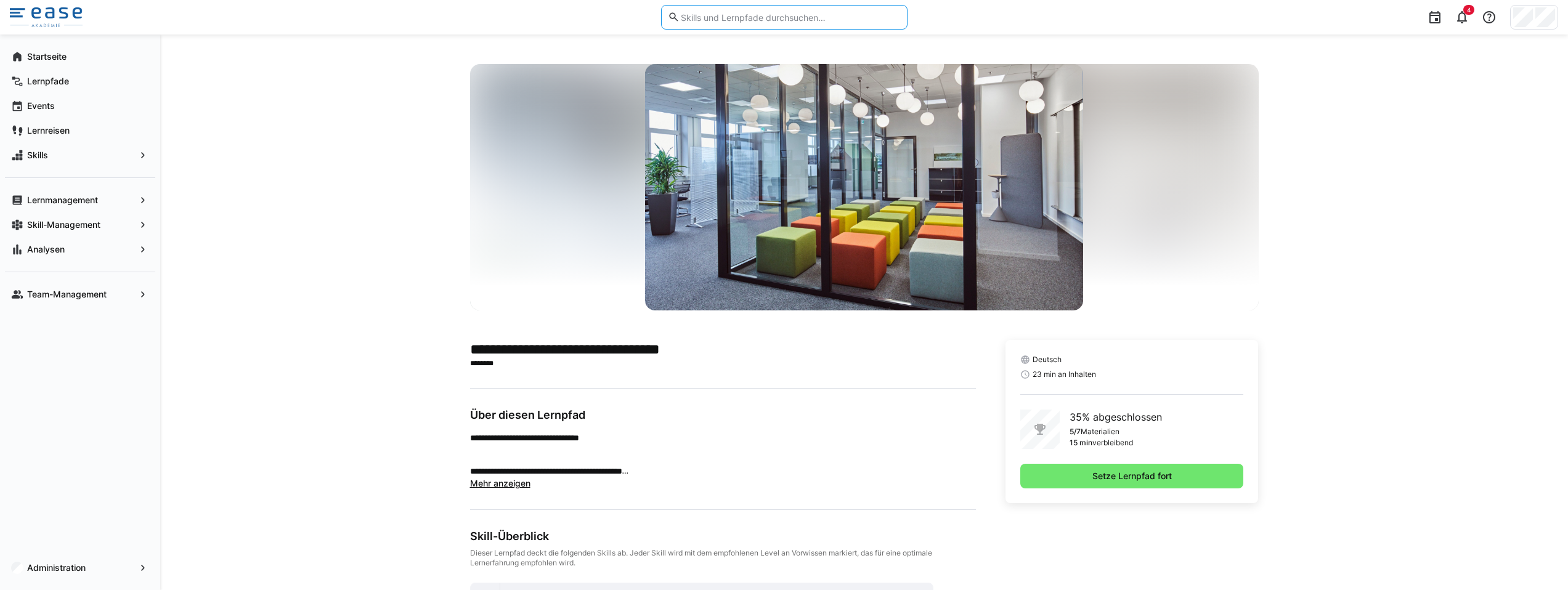
click at [757, 19] on input "text" at bounding box center [790, 17] width 221 height 11
type input "google work"
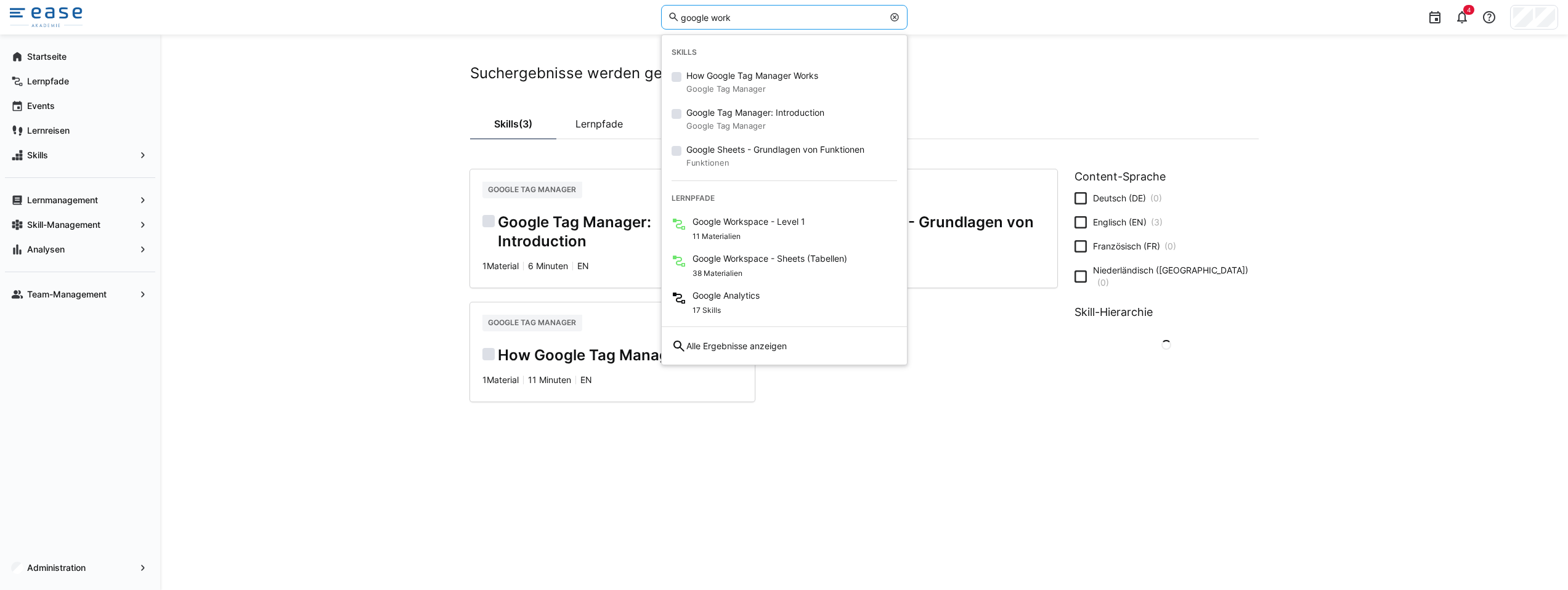
drag, startPoint x: 362, startPoint y: 241, endPoint x: 374, endPoint y: 257, distance: 20.0
click at [363, 241] on div "Suchergebnisse werden geladen... Skills (3) Lernpfade Google Tag Manager Google…" at bounding box center [863, 312] width 1407 height 556
click at [747, 21] on input "google work" at bounding box center [781, 17] width 203 height 11
click at [780, 231] on div "11 Materialien" at bounding box center [749, 236] width 113 height 15
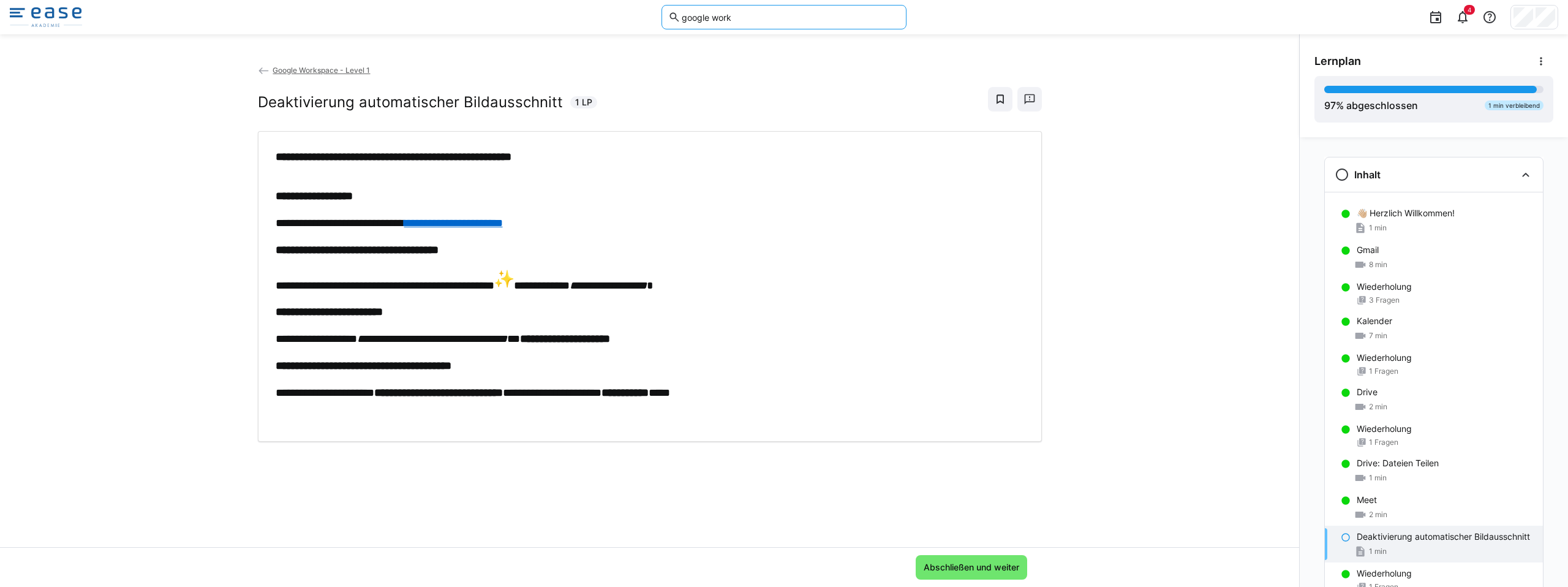
click at [747, 16] on input "google work" at bounding box center [790, 17] width 219 height 11
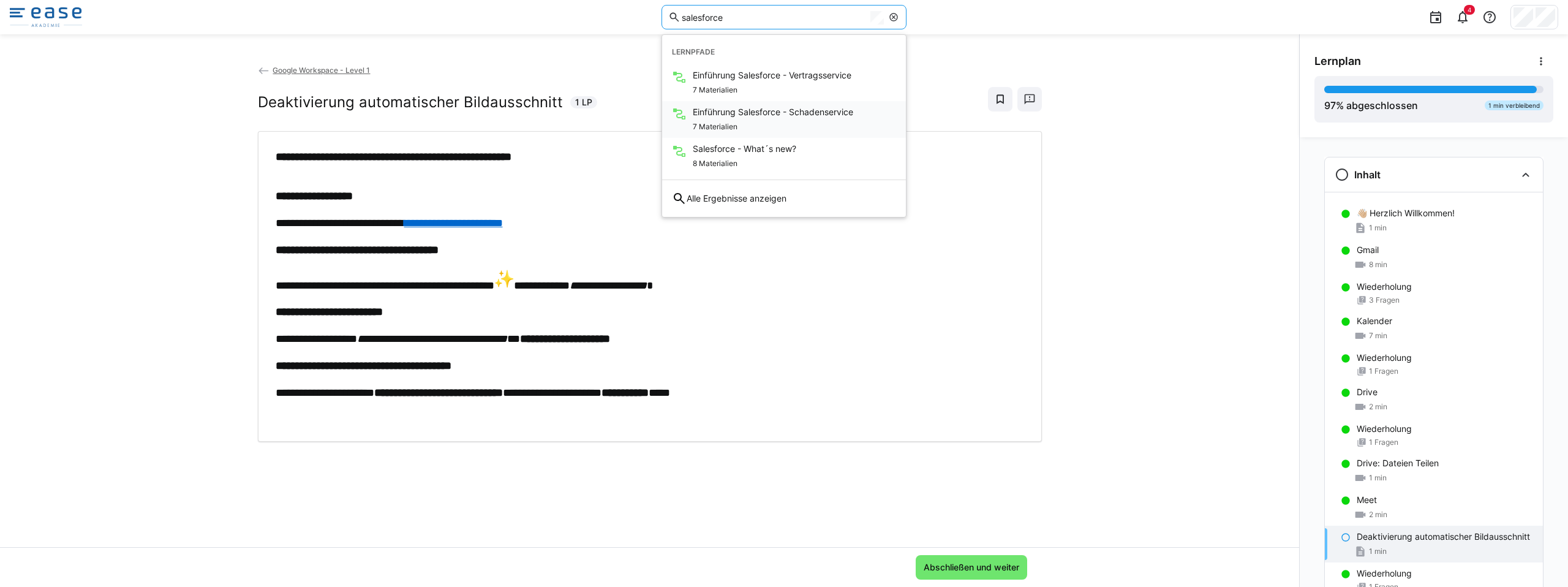
type input "salesforce"
click at [772, 111] on span "Einführung Salesforce - Schadenservice" at bounding box center [773, 112] width 160 height 12
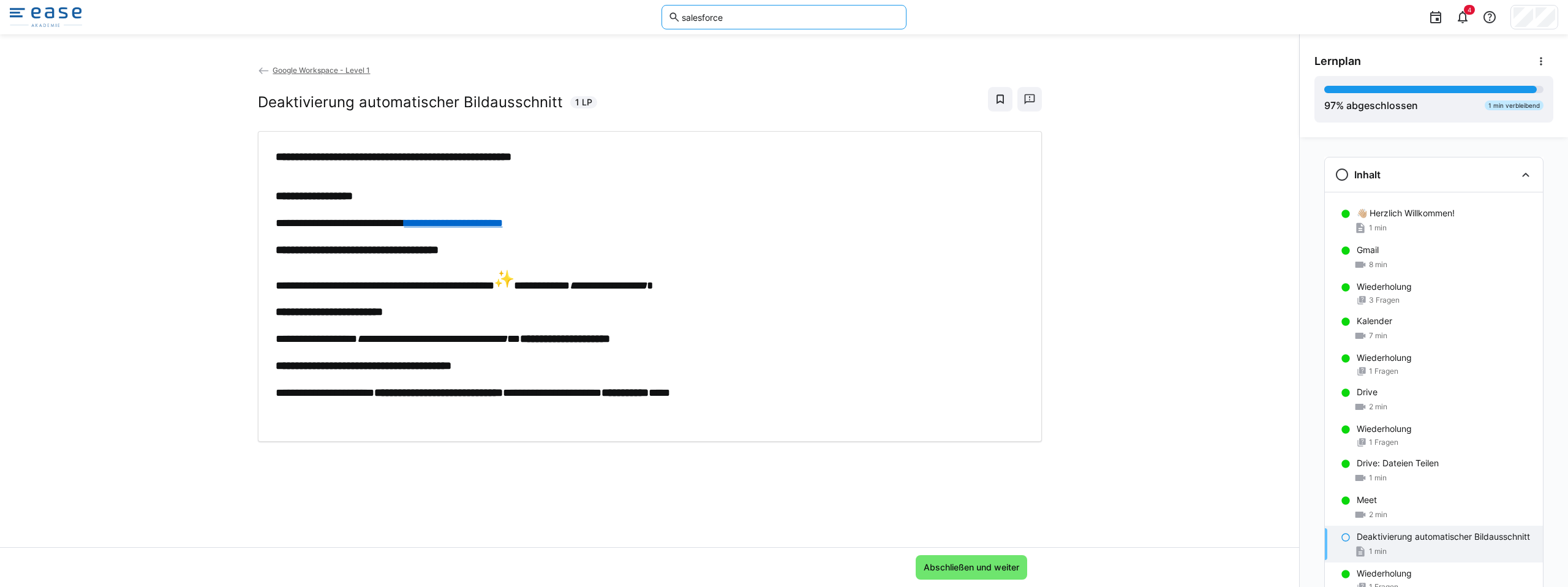
click at [732, 21] on input "salesforce" at bounding box center [790, 17] width 219 height 11
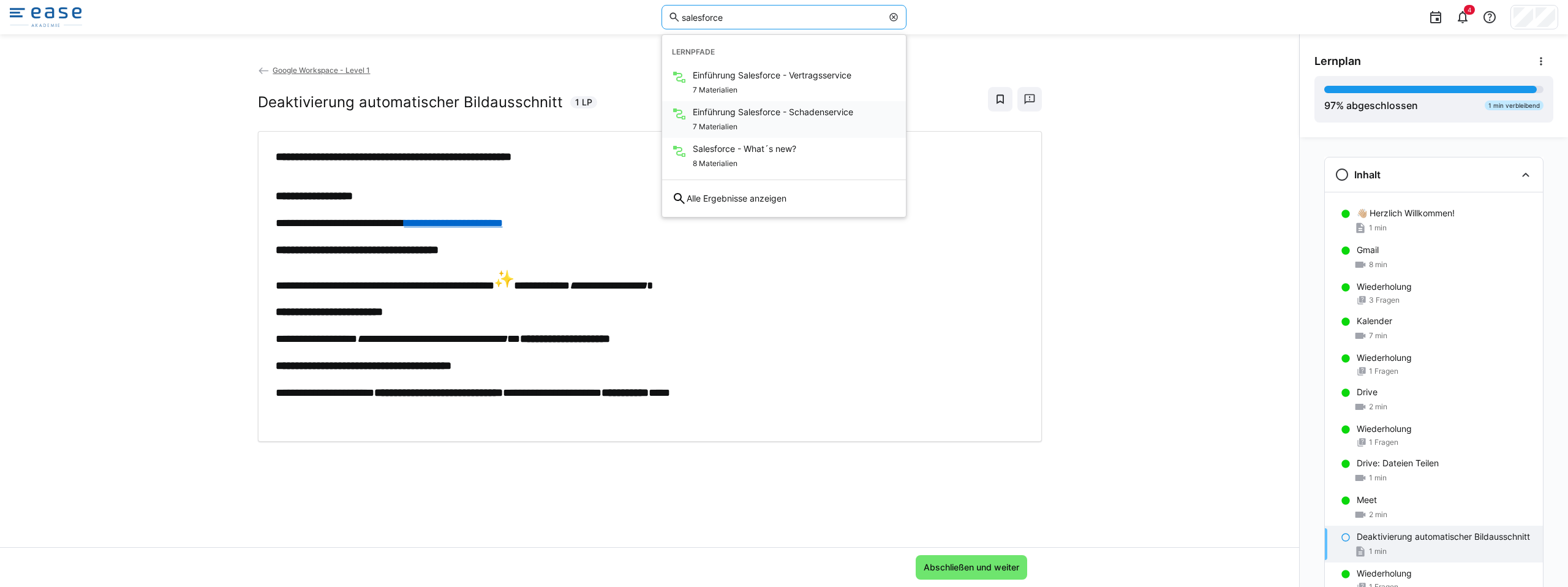
type input "salesforce"
click at [741, 118] on div "7 Materialien" at bounding box center [773, 126] width 160 height 15
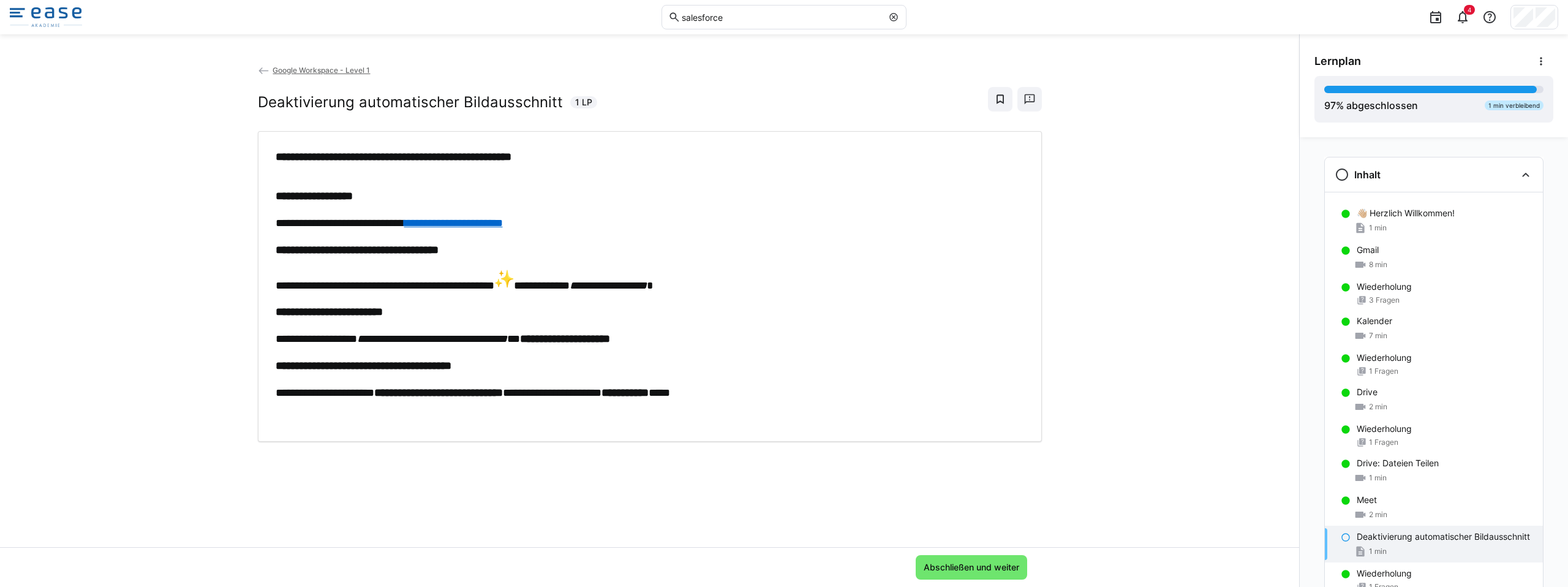
click at [75, 19] on img at bounding box center [46, 17] width 72 height 20
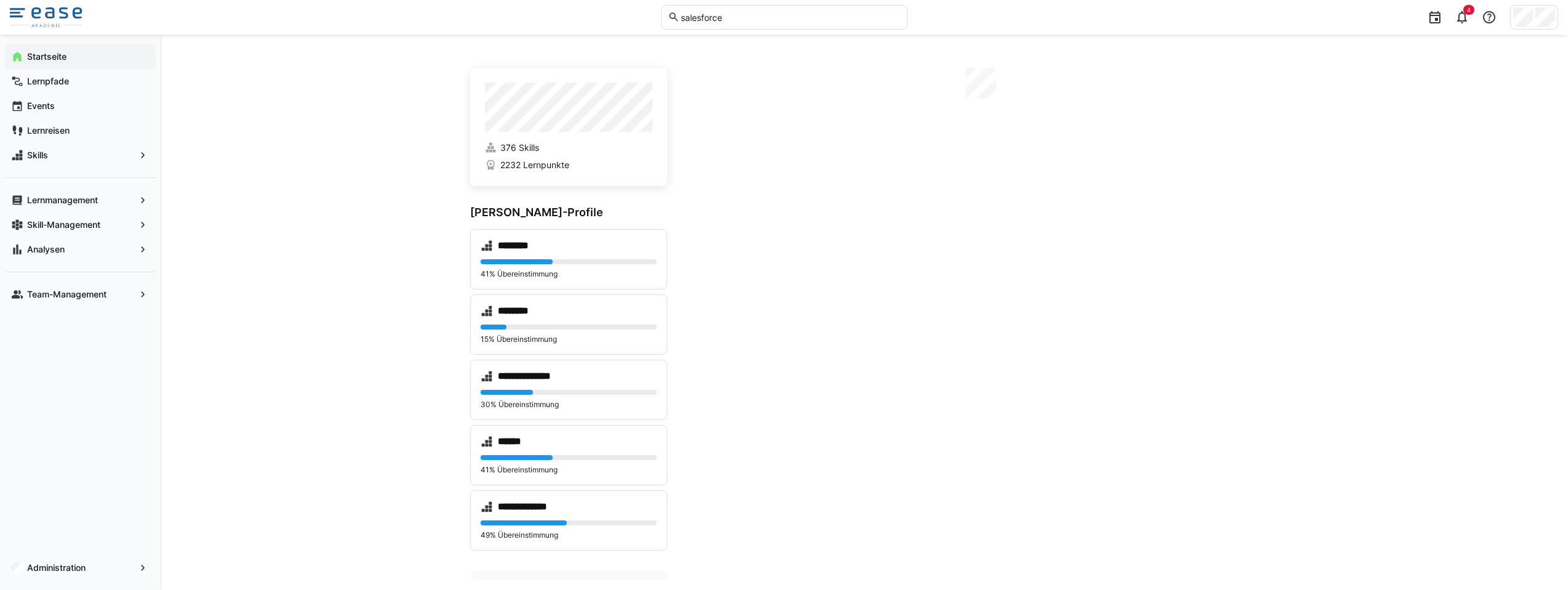
click at [741, 18] on input "salesforce" at bounding box center [790, 17] width 221 height 11
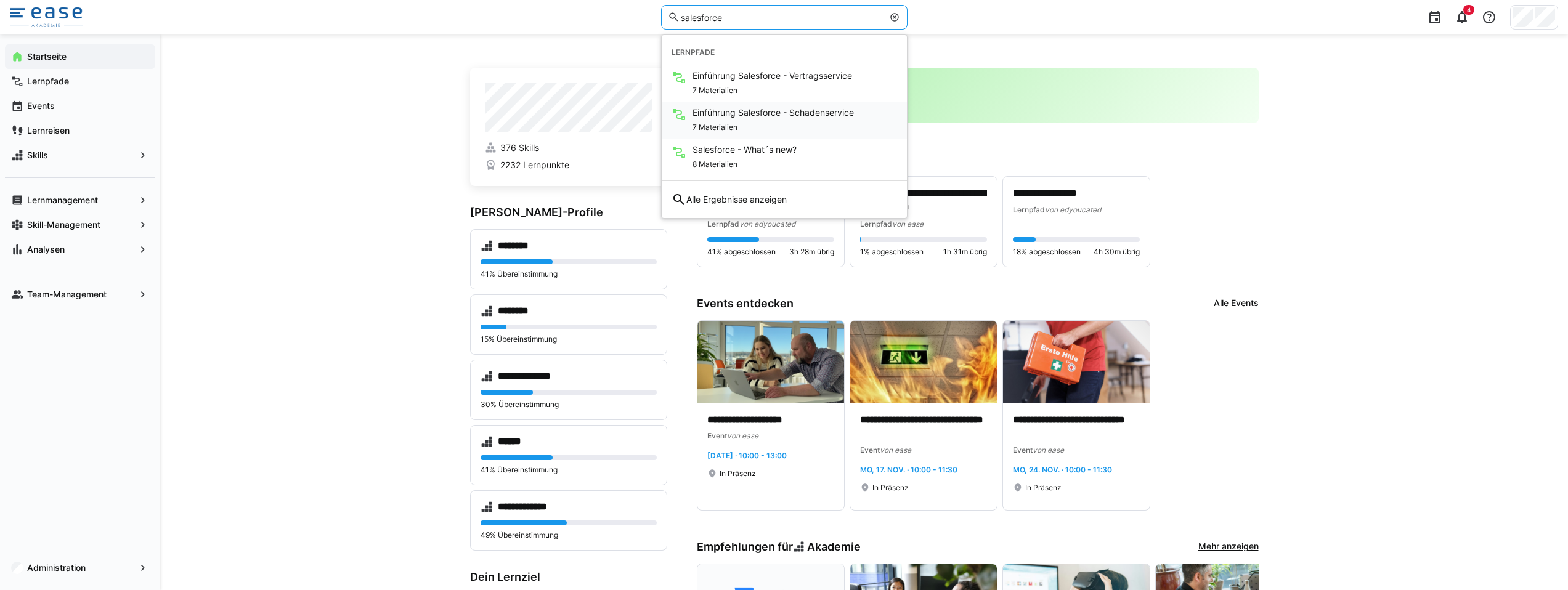
type input "salesforce"
click at [776, 119] on div "7 Materialien" at bounding box center [773, 126] width 161 height 15
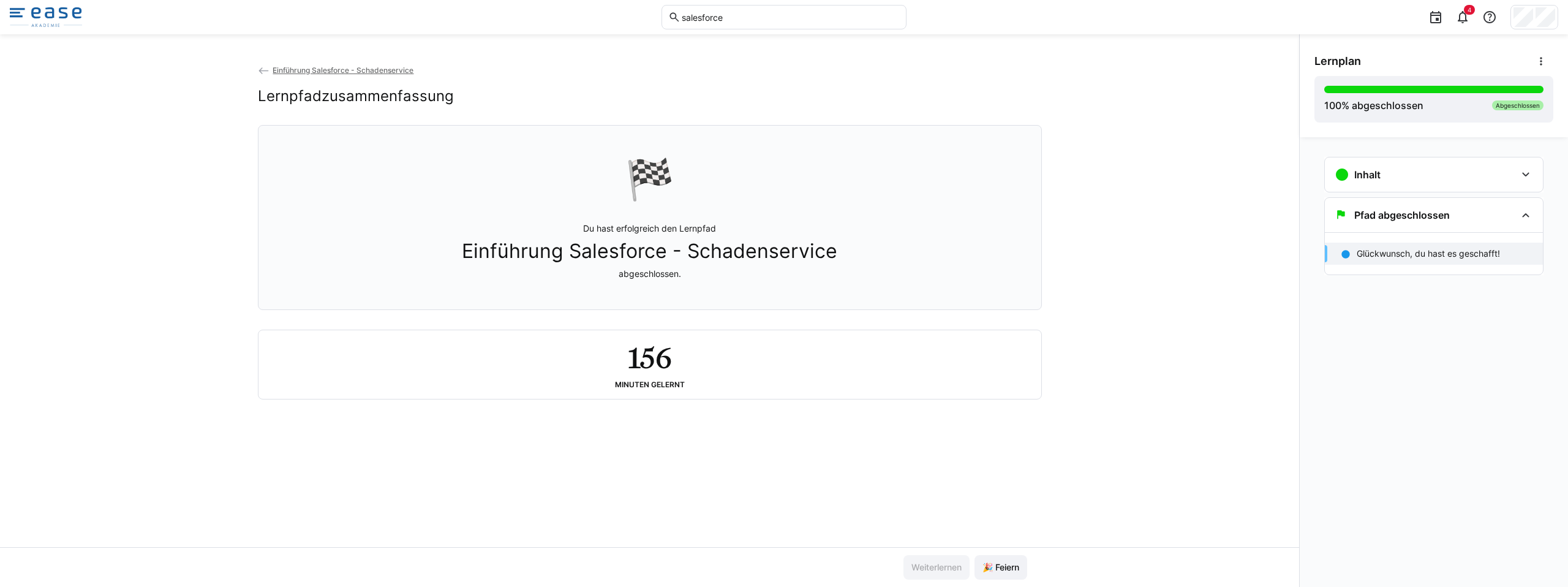
click at [714, 14] on input "salesforce" at bounding box center [790, 17] width 219 height 11
click at [716, 16] on input "salesforce" at bounding box center [790, 17] width 219 height 11
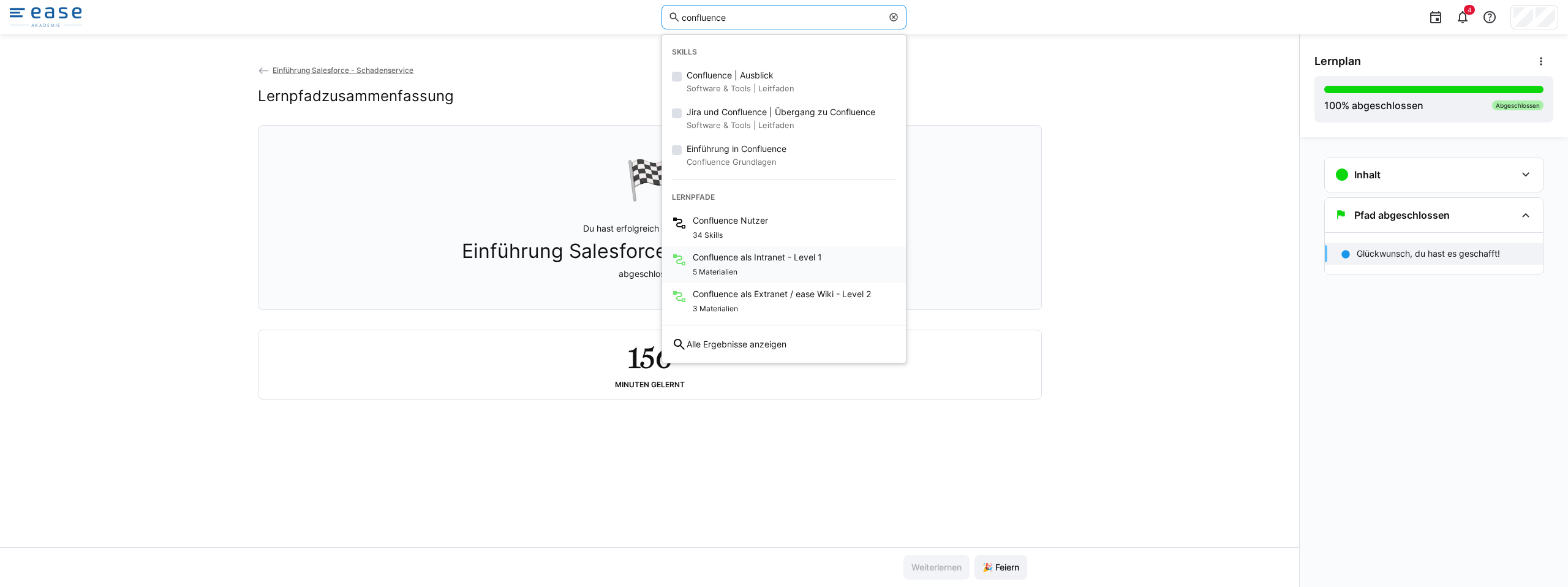
type input "confluence"
click at [756, 262] on span "Confluence als Intranet - Level 1" at bounding box center [757, 258] width 129 height 12
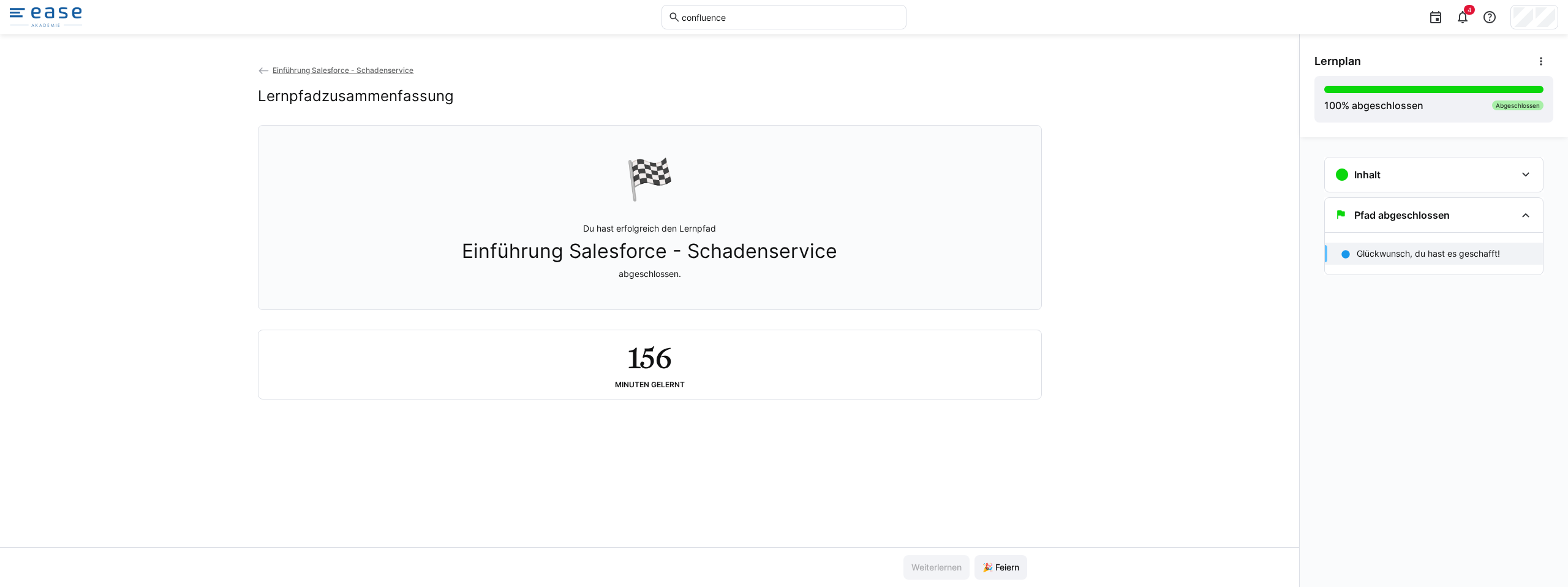
click at [34, 15] on img at bounding box center [46, 17] width 72 height 20
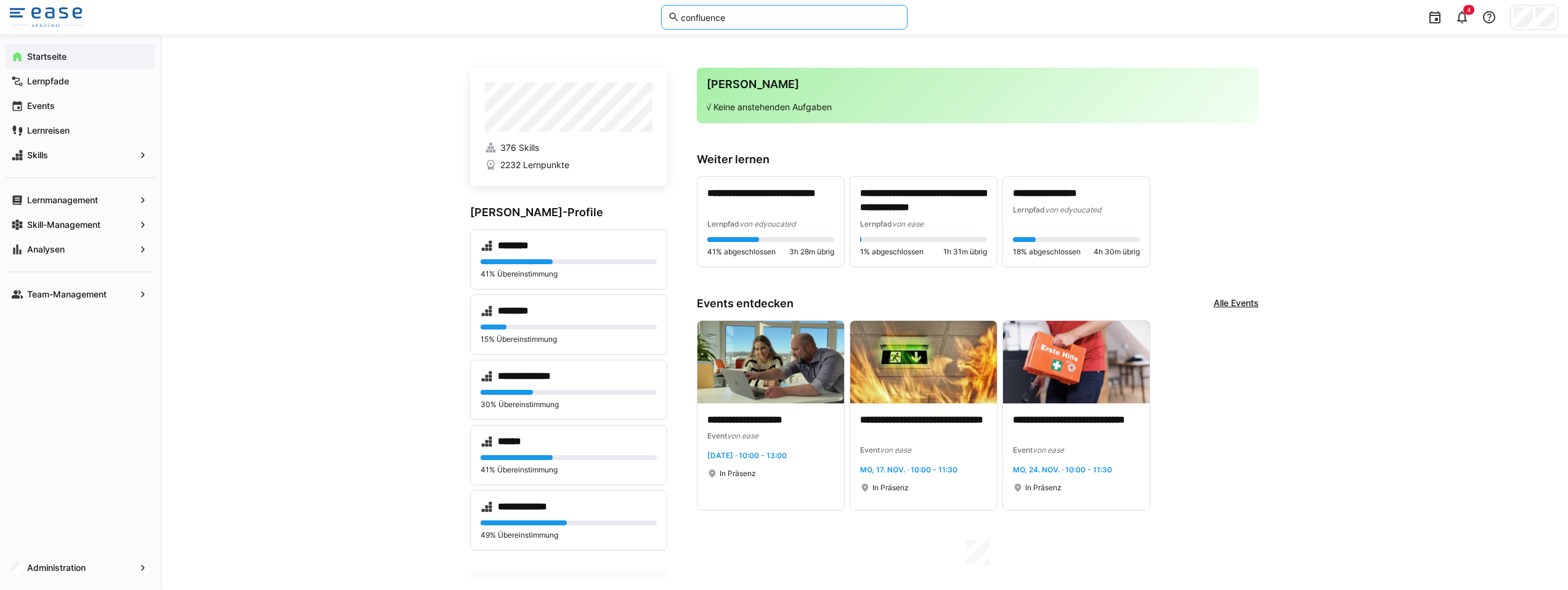
click at [724, 20] on input "confluence" at bounding box center [790, 17] width 221 height 11
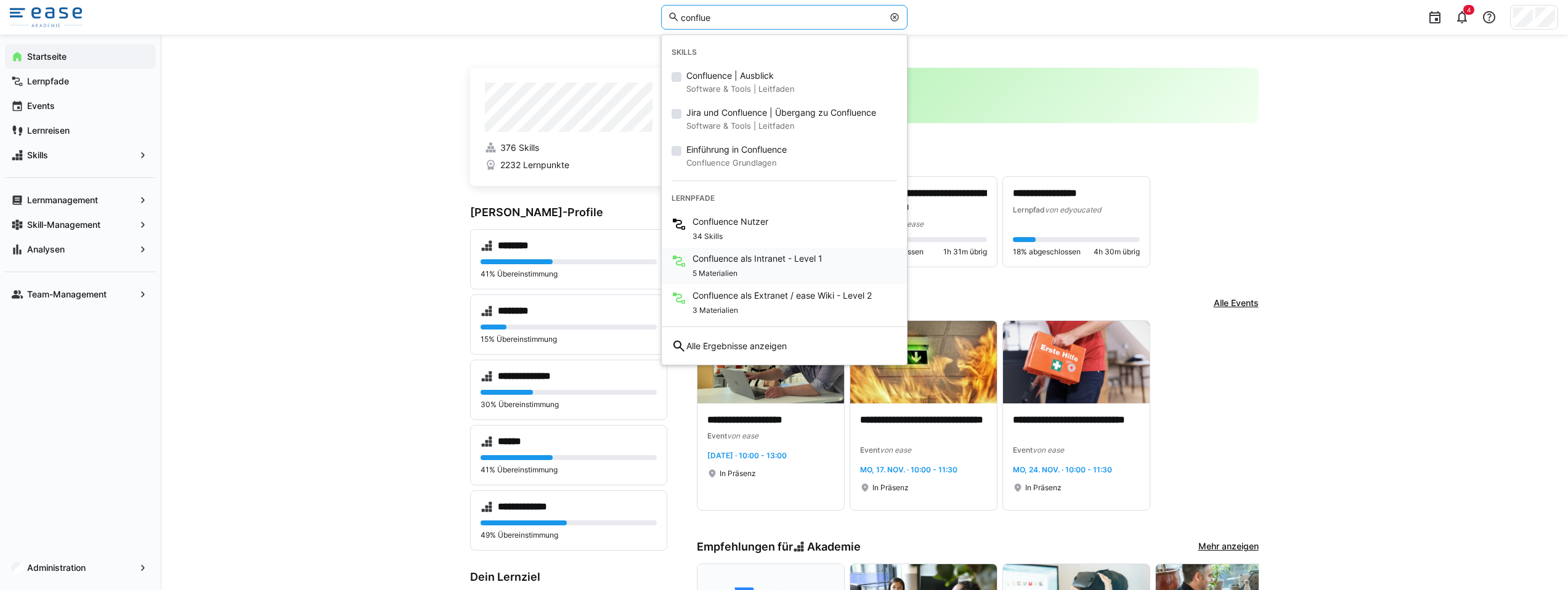
type input "conflue"
click at [769, 255] on span "Confluence als Intranet - Level 1" at bounding box center [757, 259] width 130 height 12
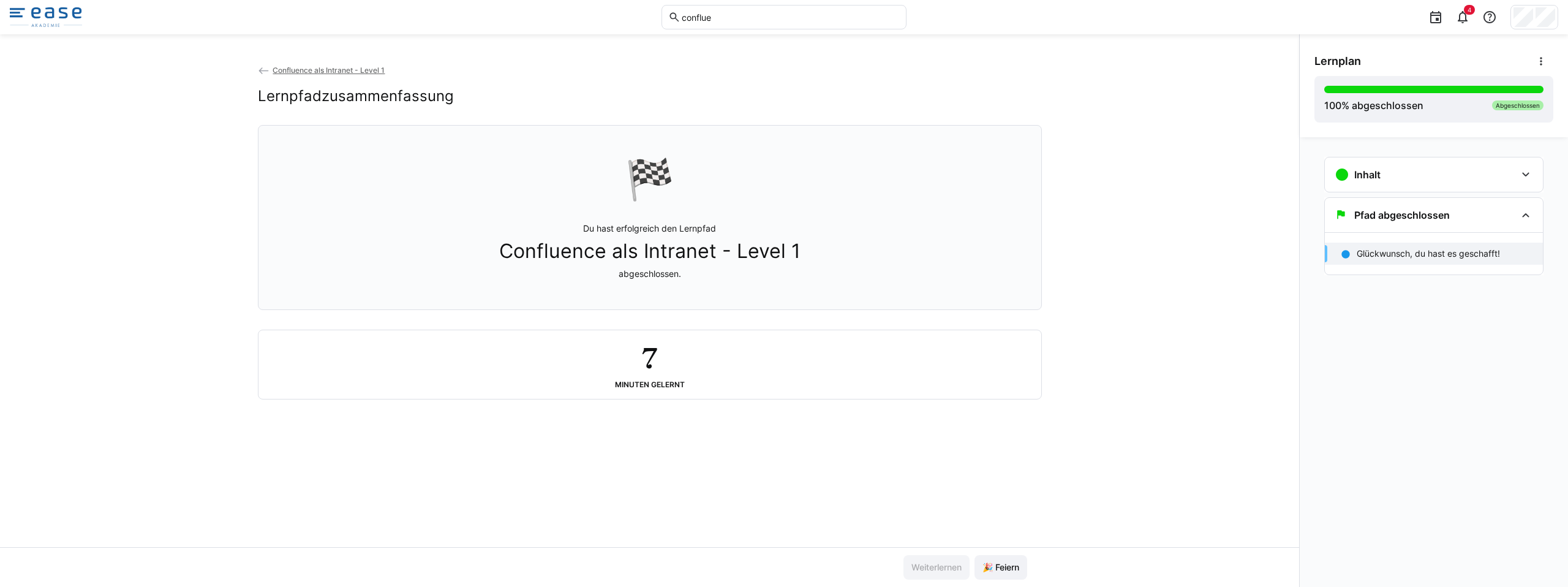
click at [36, 21] on img at bounding box center [46, 17] width 72 height 20
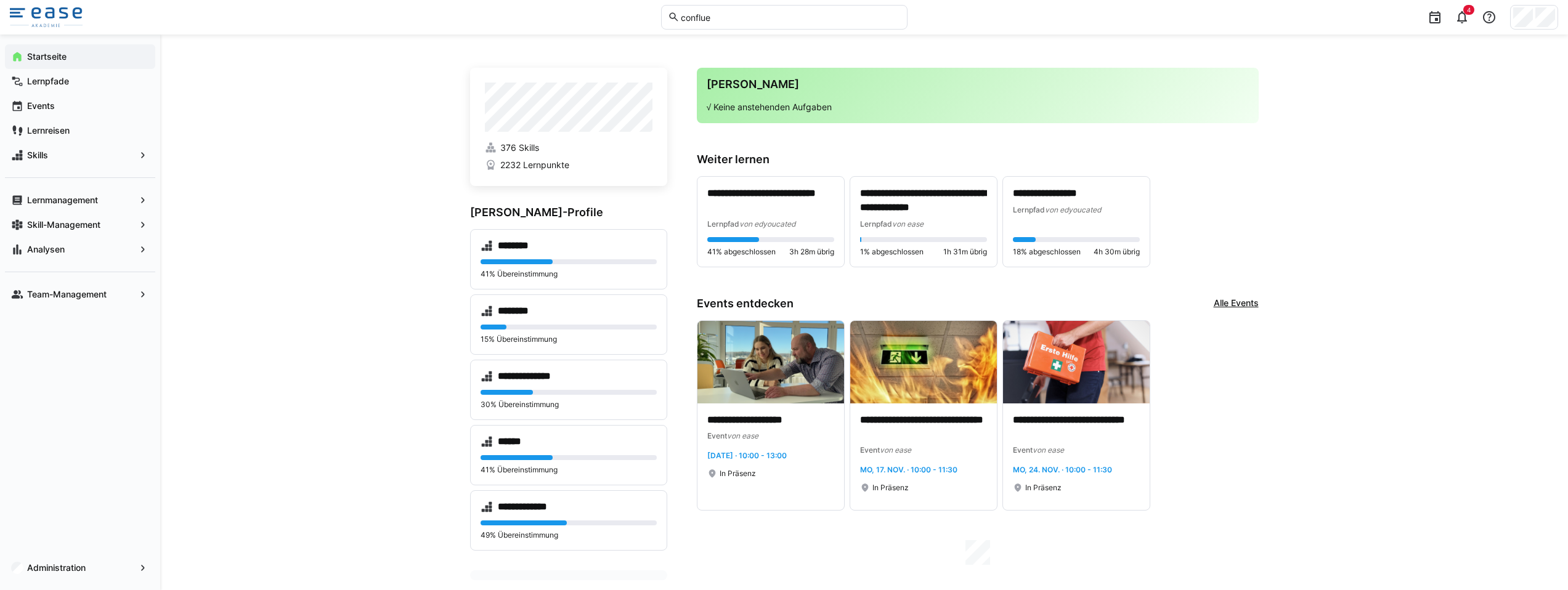
click at [703, 12] on input "conflue" at bounding box center [790, 17] width 221 height 11
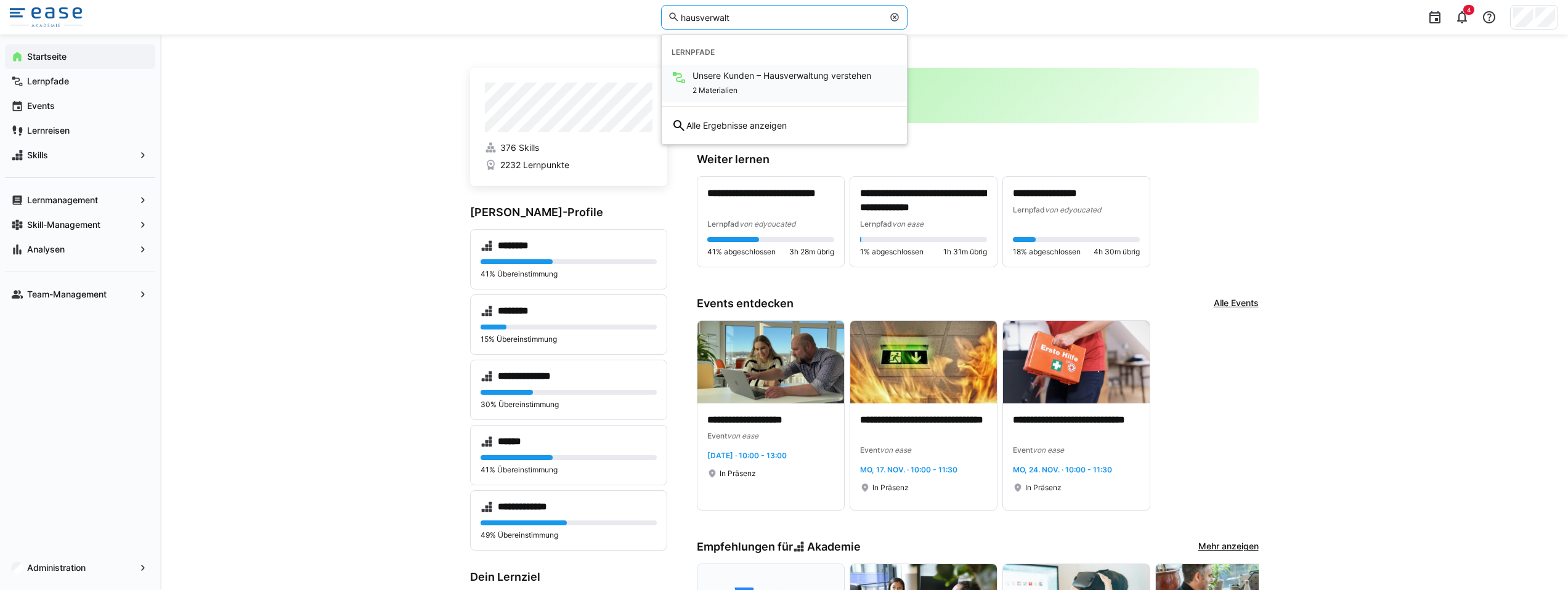
type input "hausverwalt"
click at [762, 74] on span "Unsere Kunden – Hausverwaltung verstehen" at bounding box center [782, 76] width 178 height 12
